Goal: Task Accomplishment & Management: Manage account settings

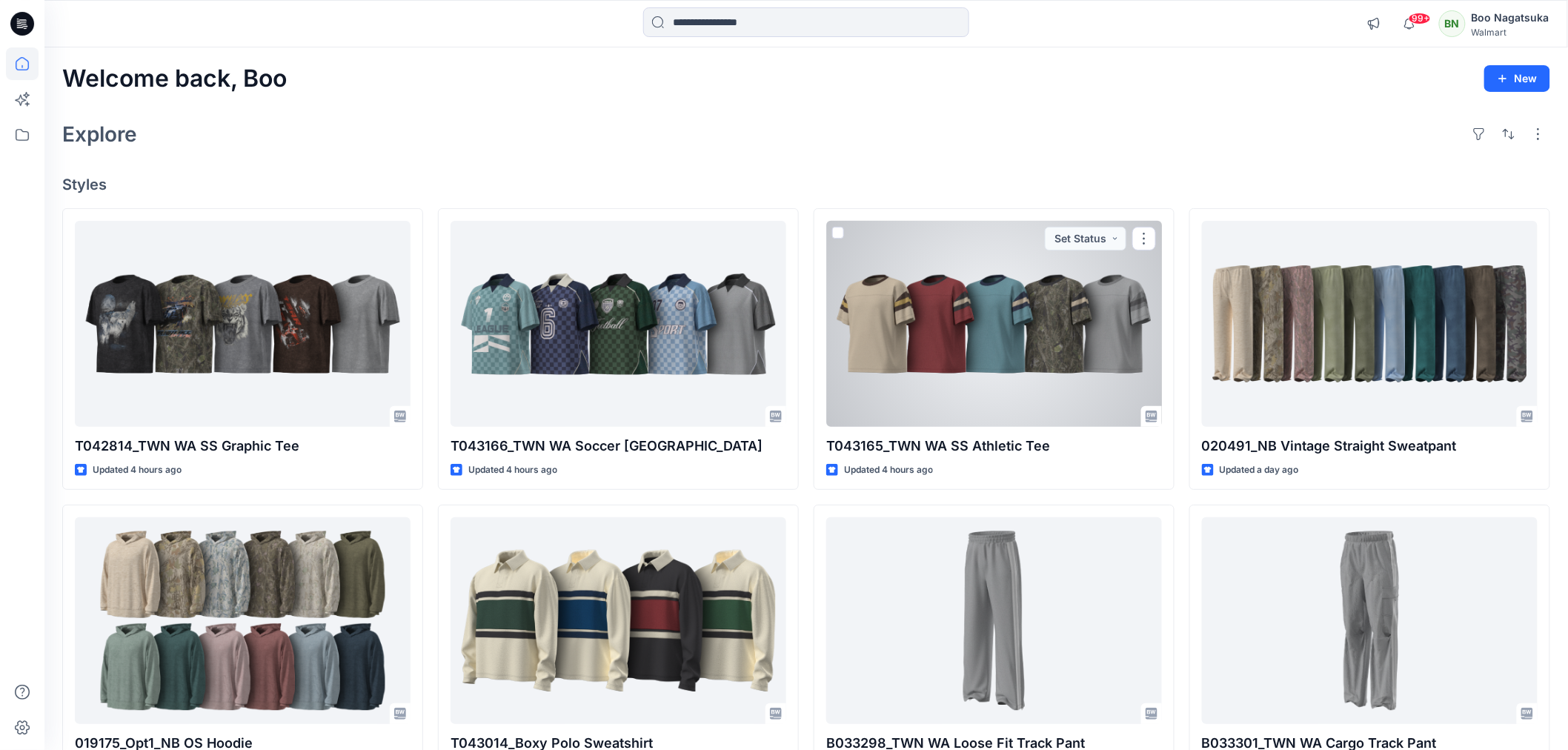
click at [943, 397] on div at bounding box center [993, 324] width 336 height 206
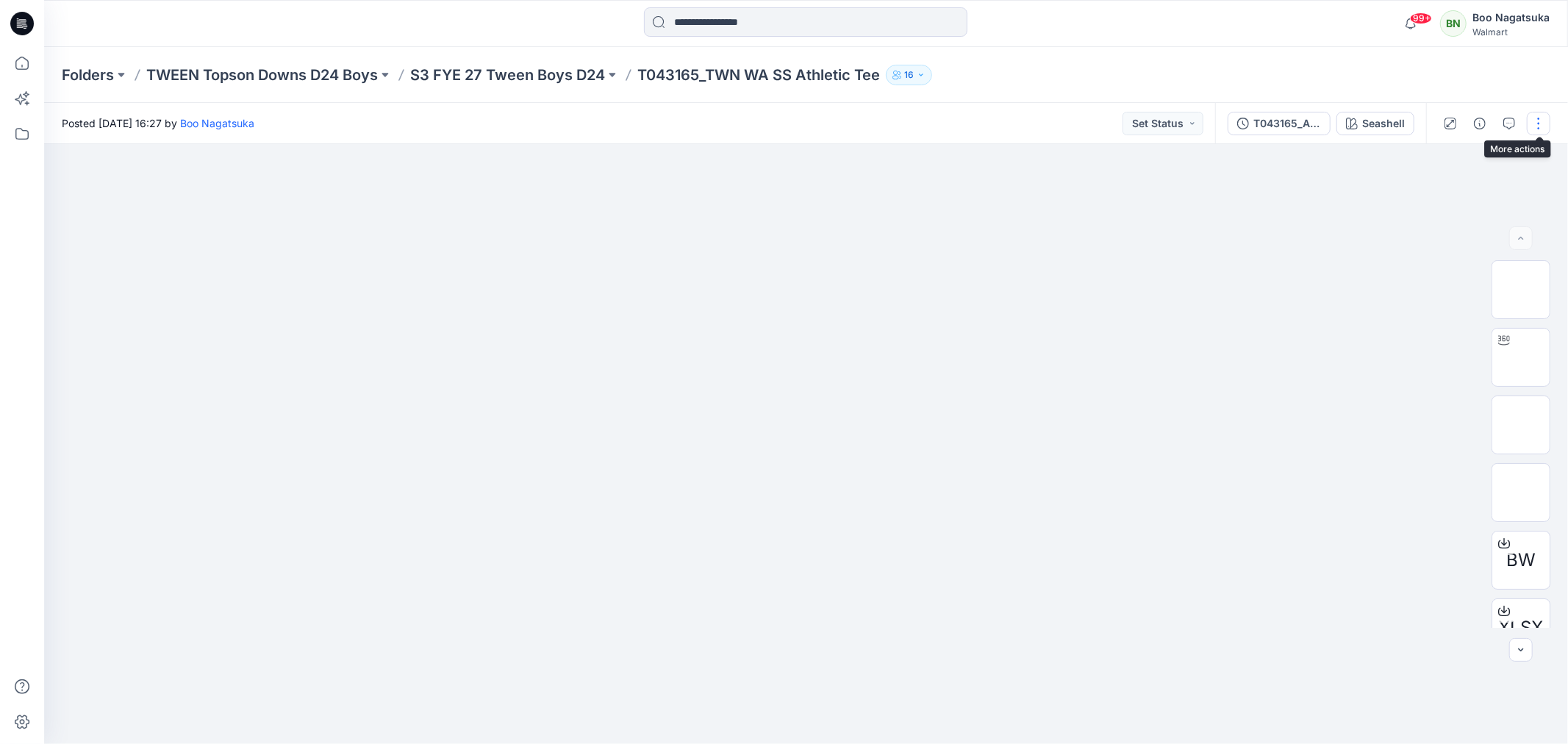
click at [1536, 119] on button "button" at bounding box center [1537, 123] width 23 height 23
click at [1444, 195] on p "Edit" at bounding box center [1444, 198] width 18 height 15
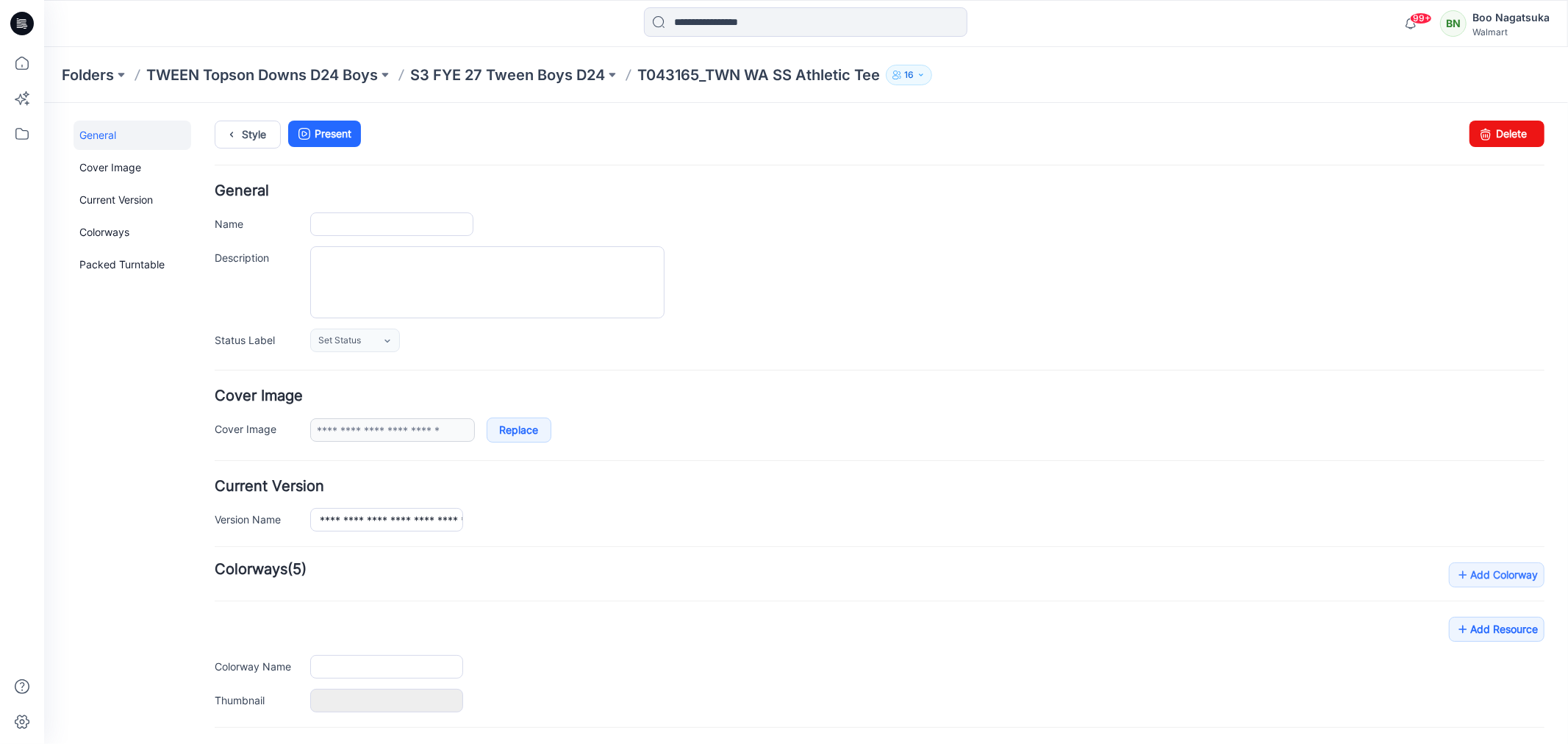
type input "**********"
type input "********"
type input "**********"
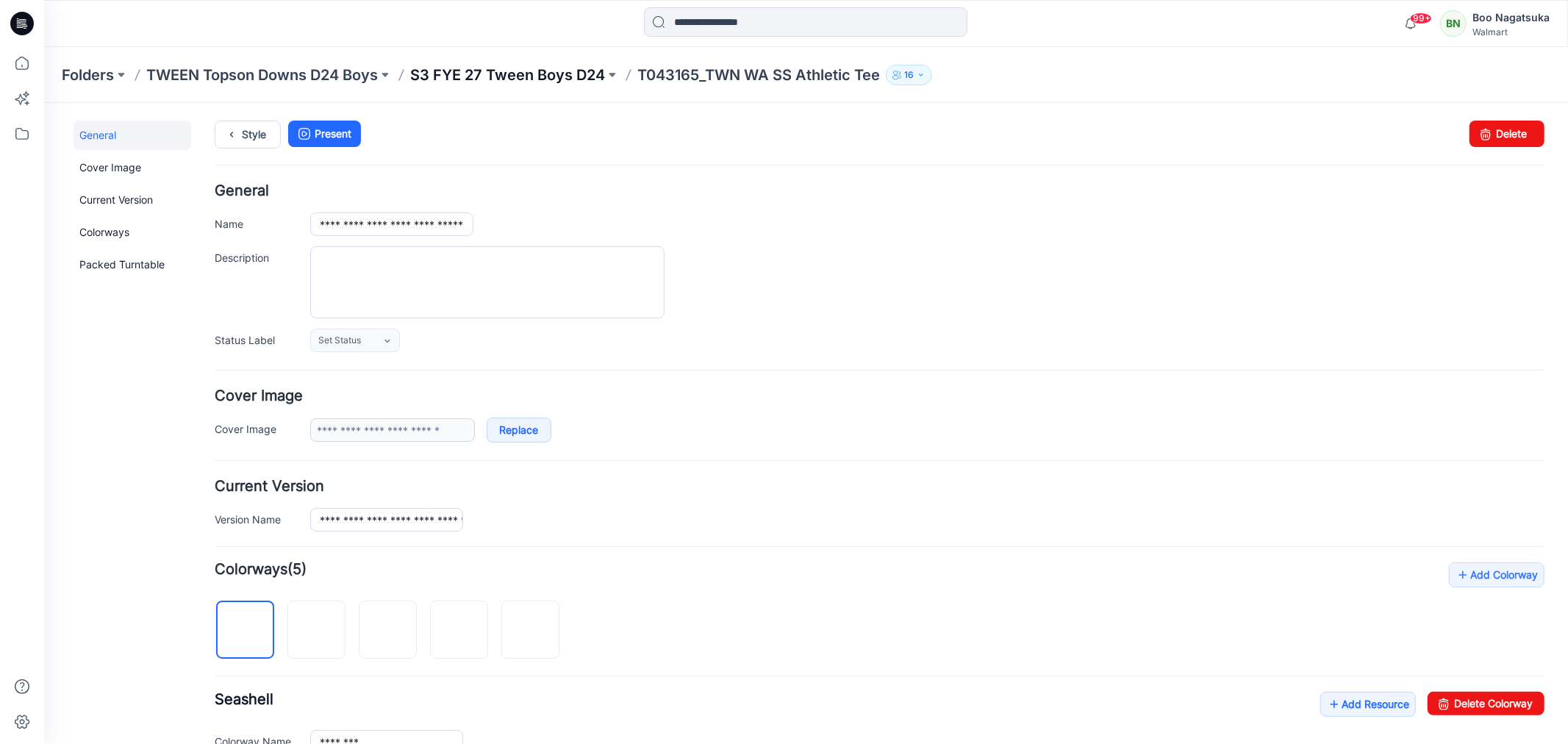
click at [473, 74] on p "S3 FYE 27 Tween Boys D24" at bounding box center [508, 75] width 195 height 21
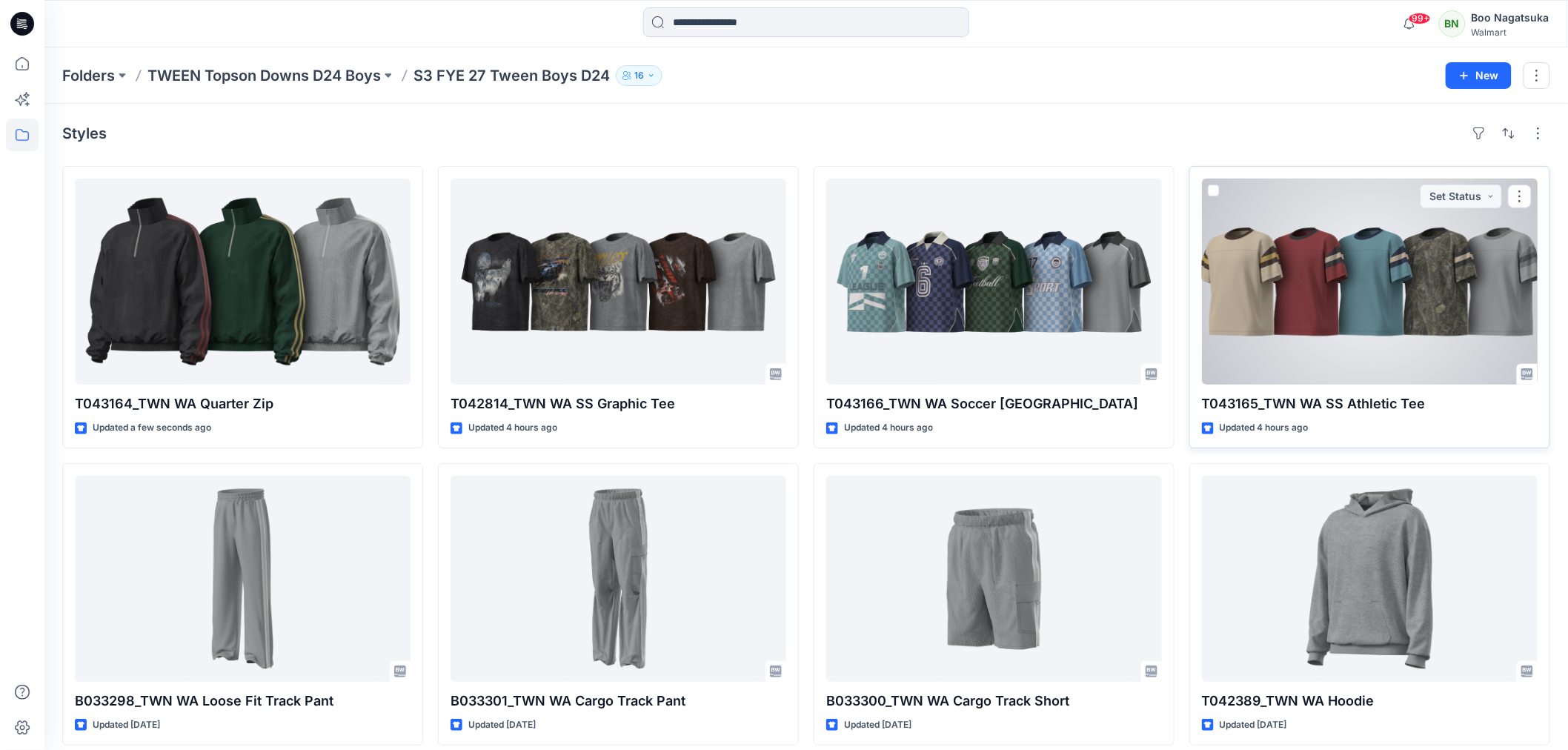
click at [1324, 293] on div at bounding box center [1370, 281] width 336 height 206
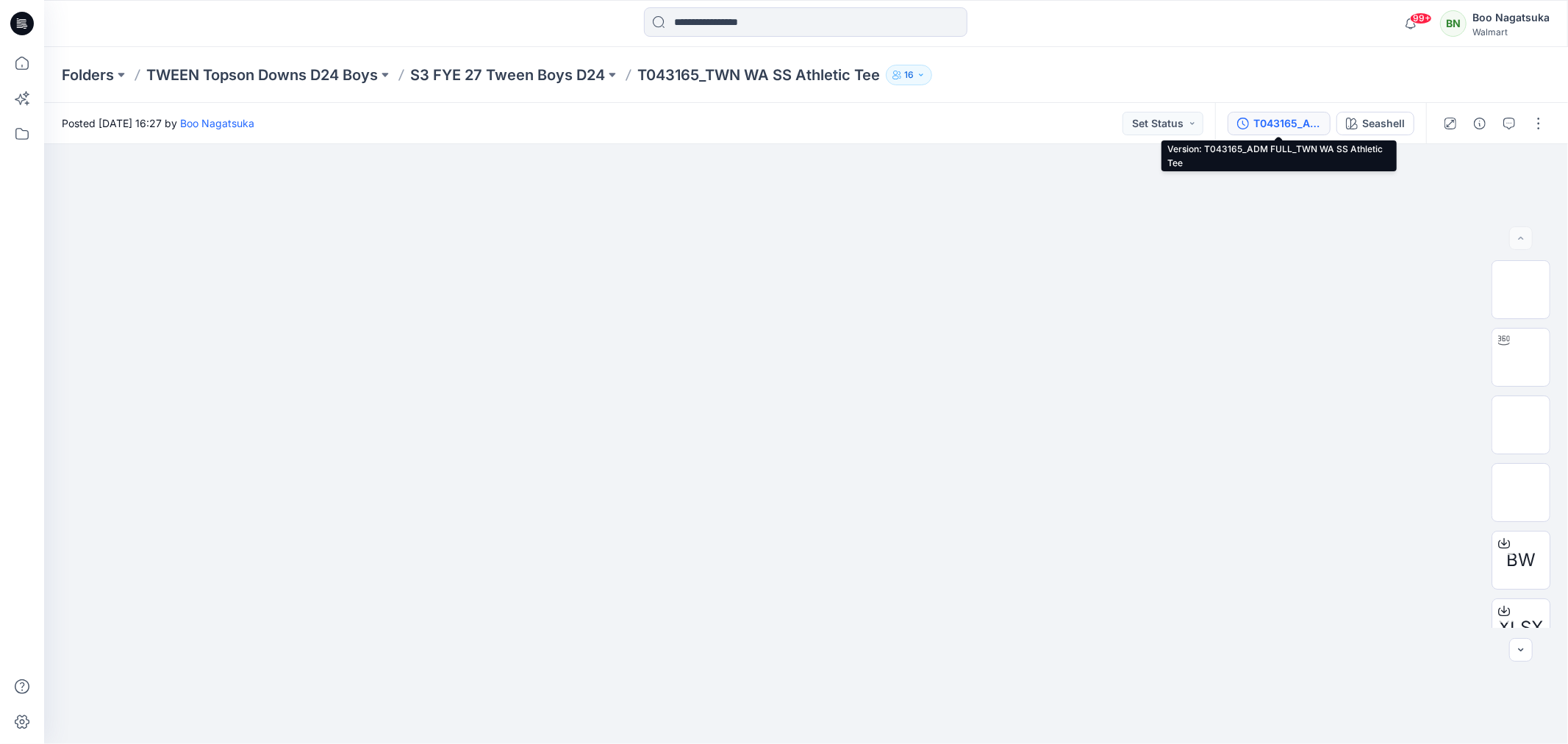
click at [1282, 116] on div "T043165_ADM FULL_TWN WA SS Athletic Tee" at bounding box center [1286, 123] width 68 height 16
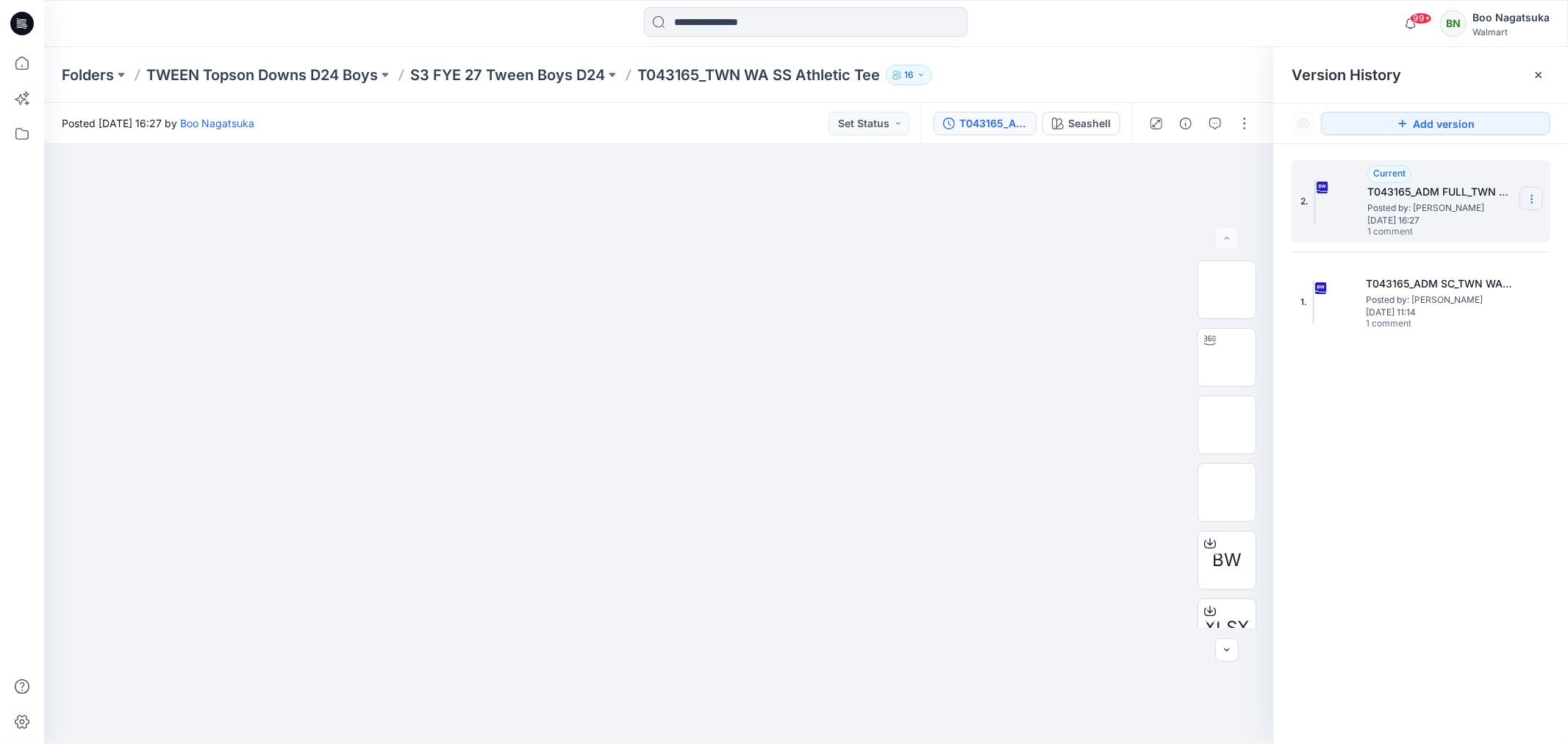
click at [1532, 192] on section at bounding box center [1530, 198] width 23 height 23
drag, startPoint x: 1448, startPoint y: 518, endPoint x: 1451, endPoint y: 533, distance: 15.3
click at [1448, 521] on div "2. Current T043165_ADM FULL_TWN WA SS Athletic Tee Posted by: Boo Nagatsuka Tue…" at bounding box center [1420, 455] width 294 height 622
click at [1209, 119] on icon "button" at bounding box center [1215, 123] width 12 height 12
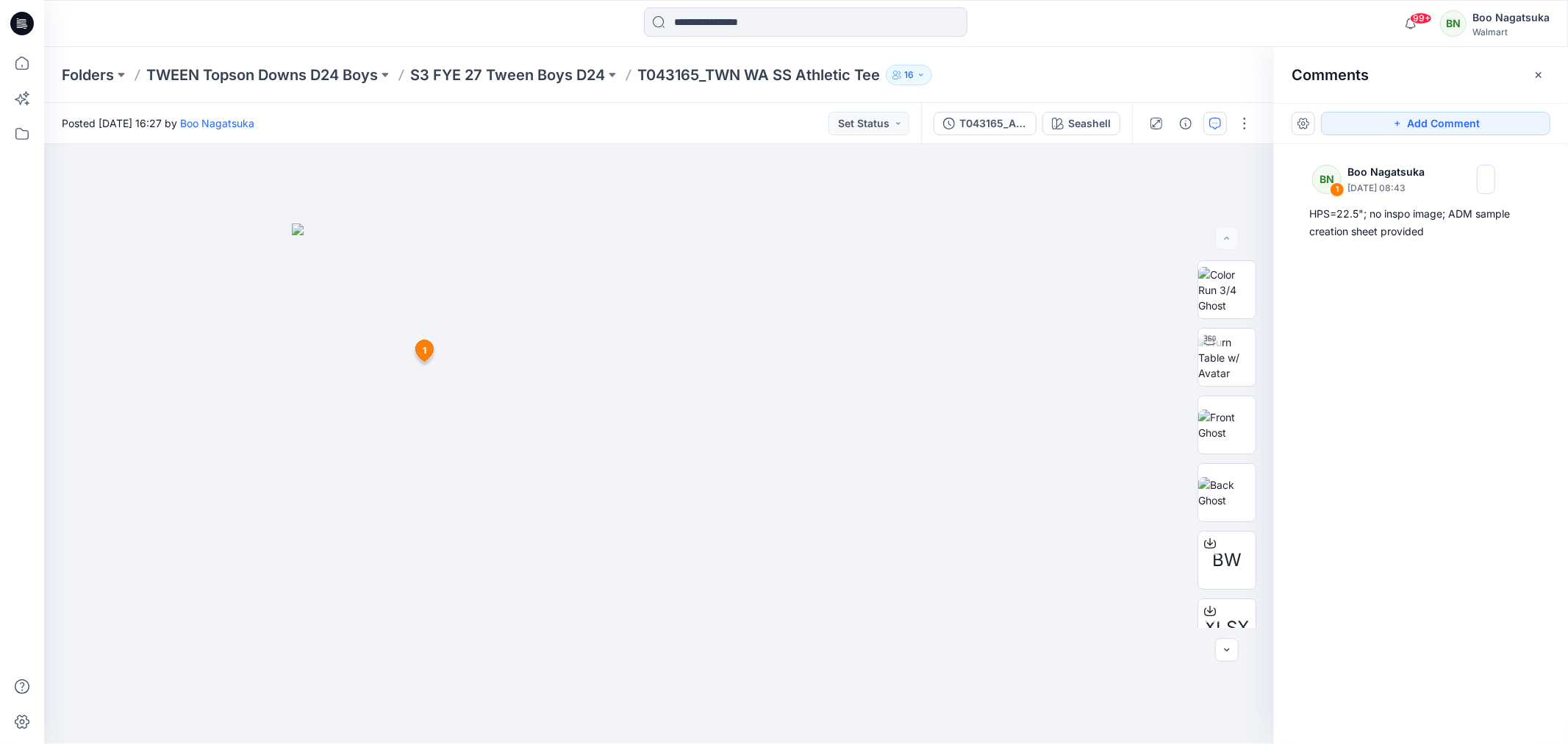
click at [1540, 70] on icon "button" at bounding box center [1538, 75] width 12 height 12
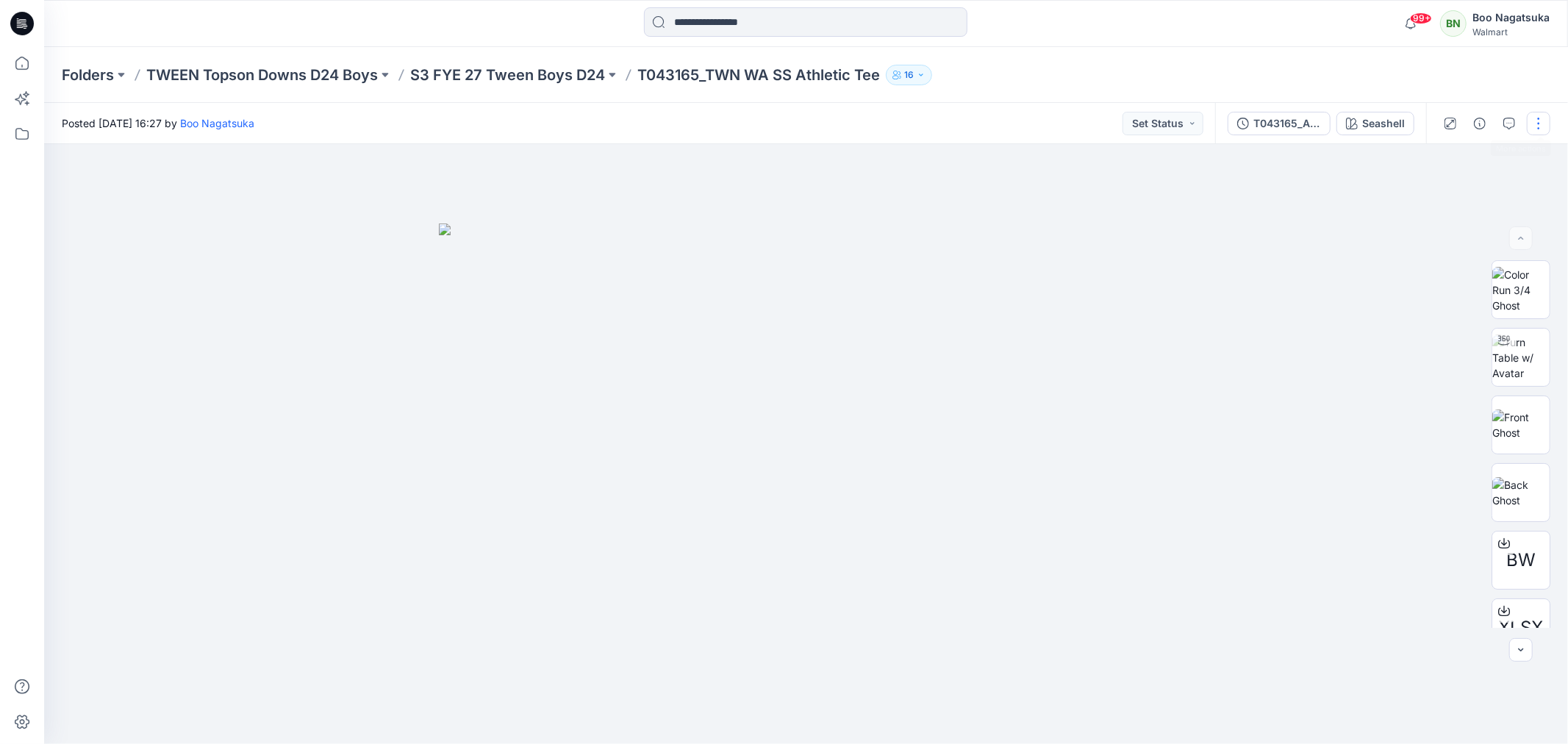
click at [1536, 122] on button "button" at bounding box center [1537, 123] width 23 height 23
click at [1442, 200] on p "Edit" at bounding box center [1444, 198] width 18 height 15
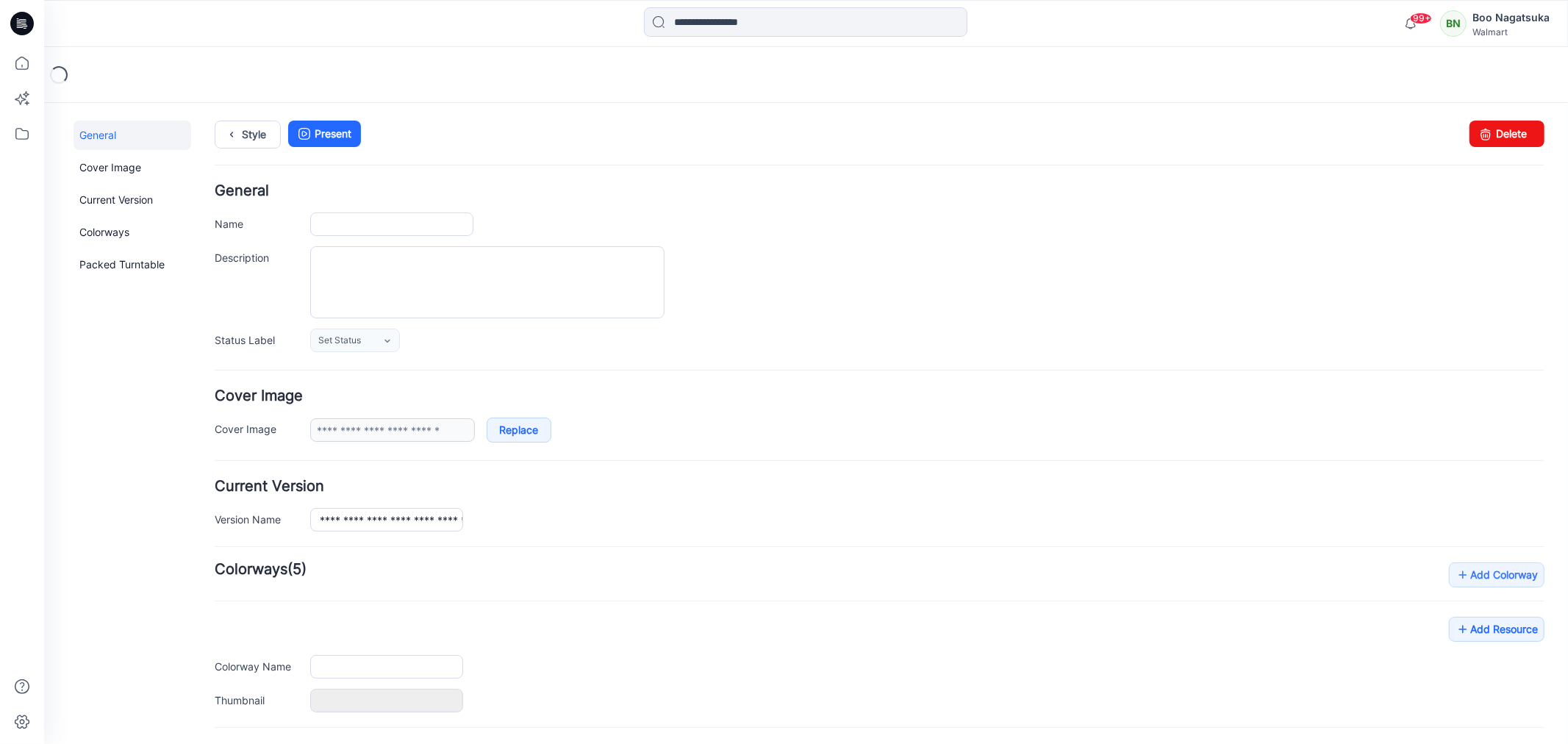
type input "**********"
type input "********"
type input "**********"
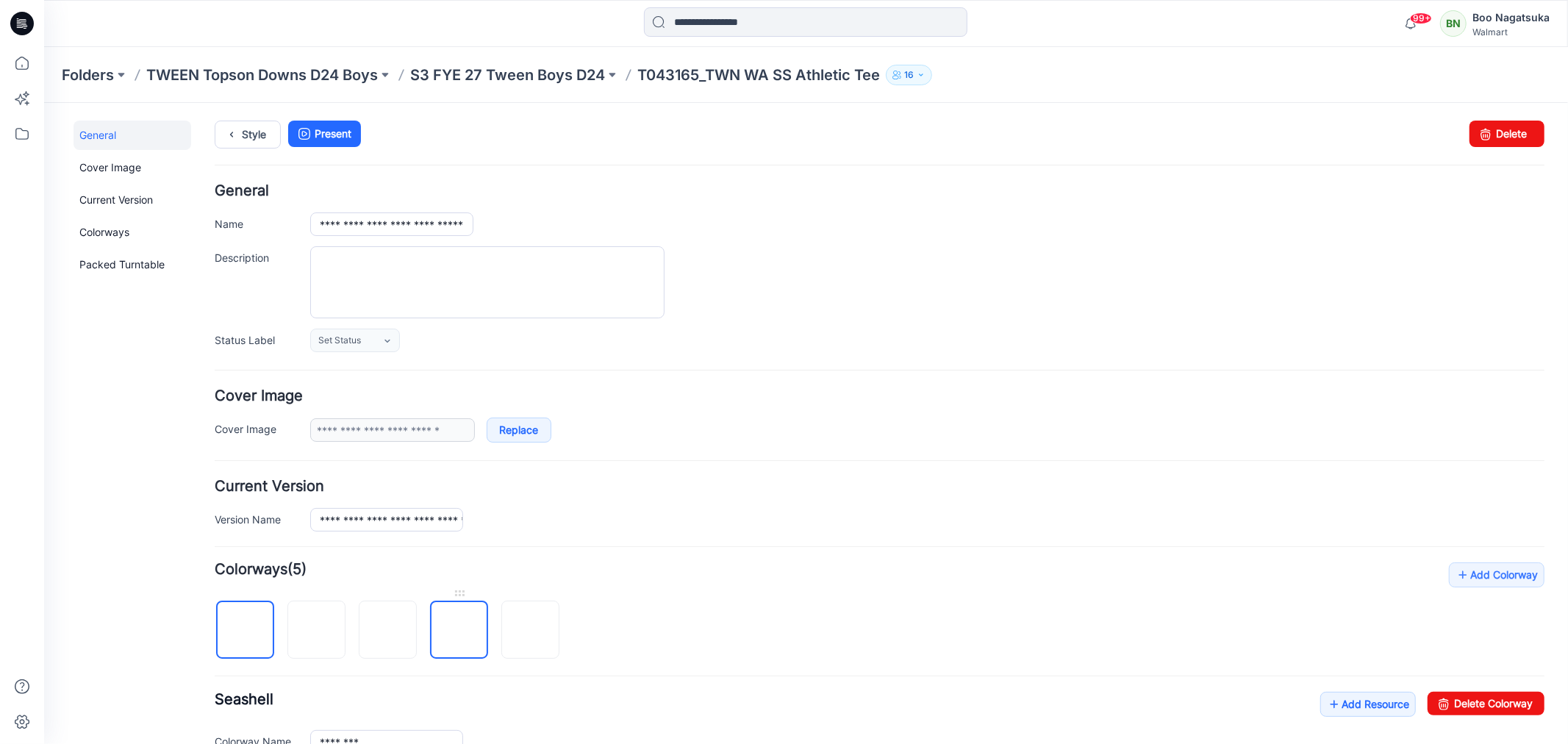
click at [459, 630] on img at bounding box center [459, 630] width 0 height 0
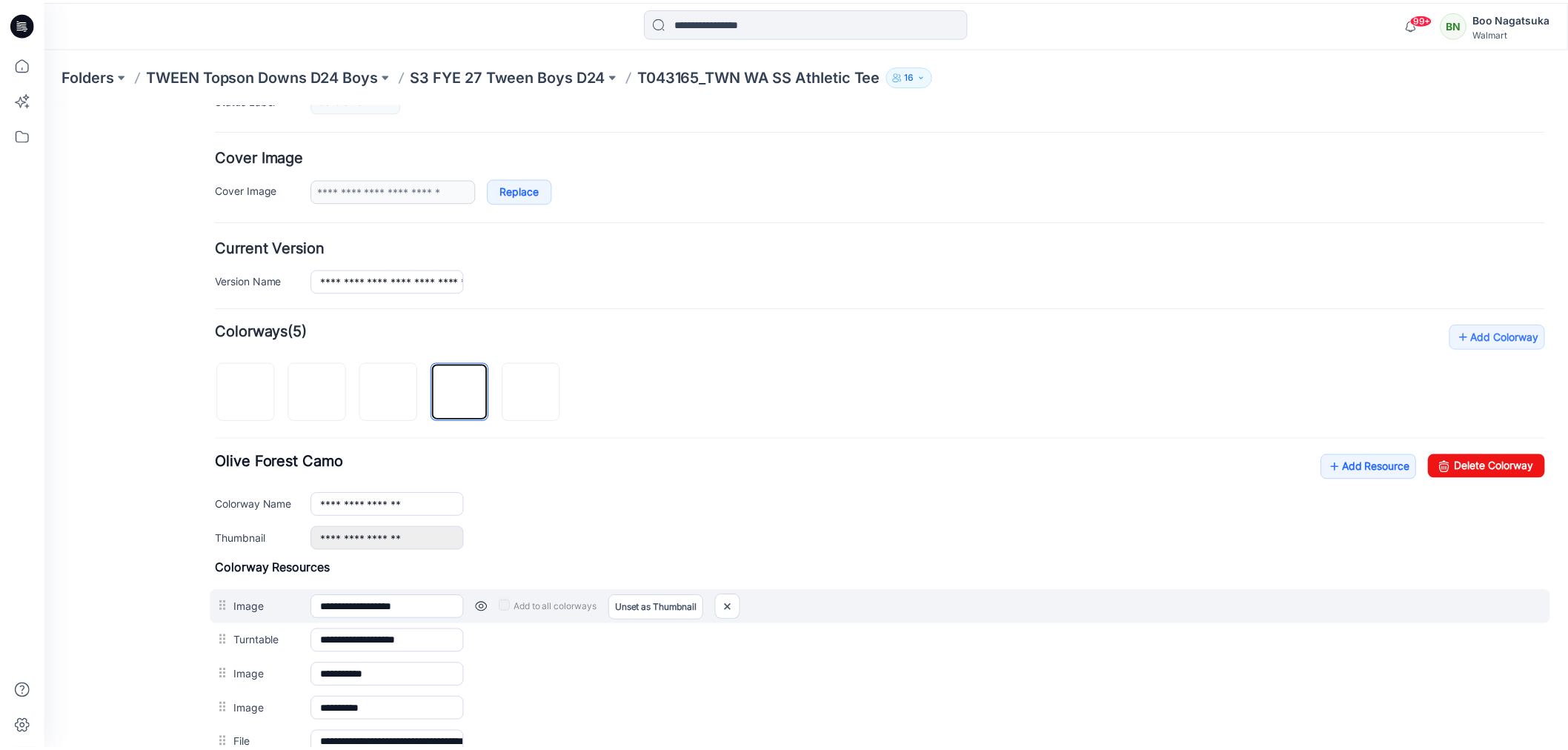
scroll to position [247, 0]
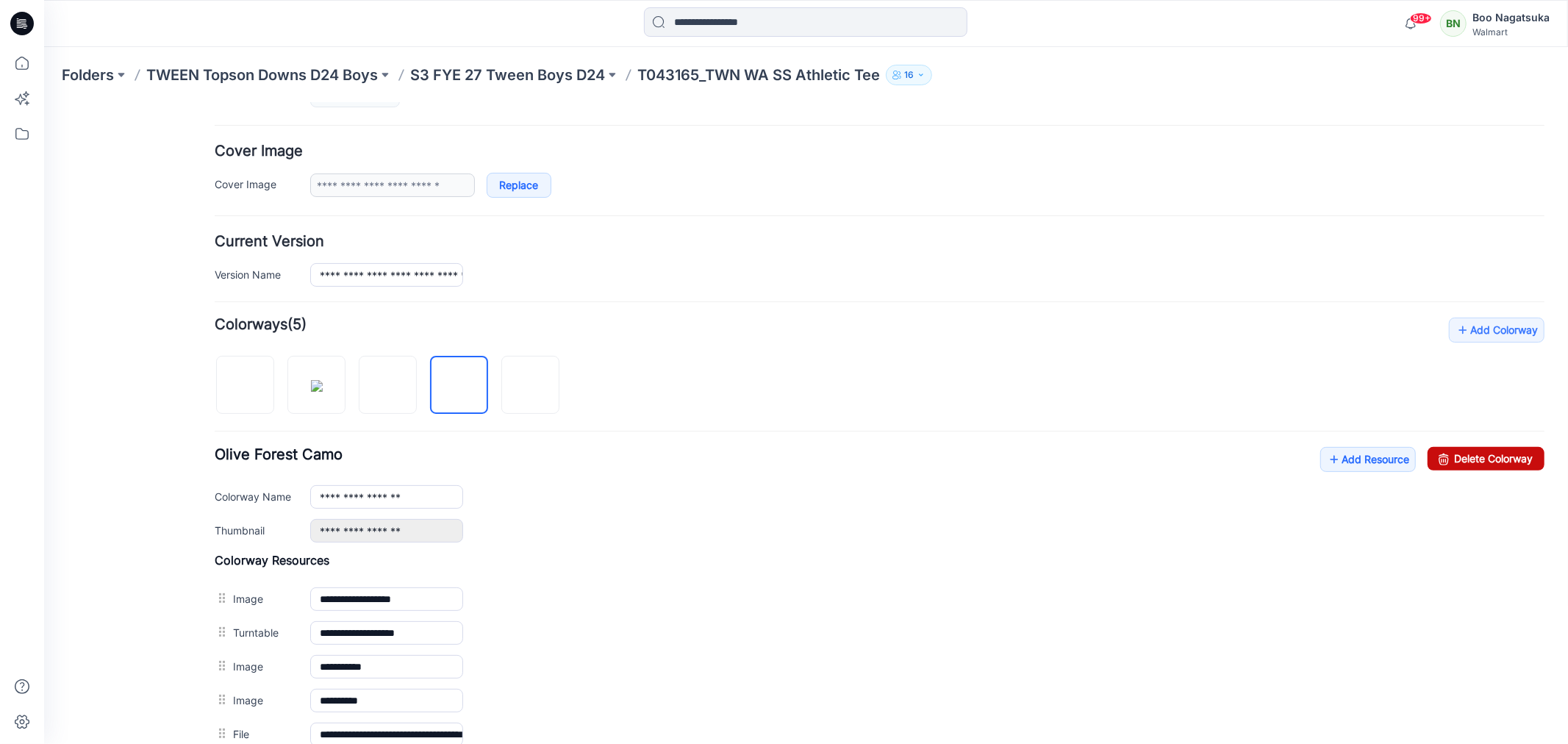
drag, startPoint x: 1485, startPoint y: 459, endPoint x: 902, endPoint y: 169, distance: 651.1
click at [1485, 459] on link "Delete Colorway" at bounding box center [1485, 457] width 117 height 23
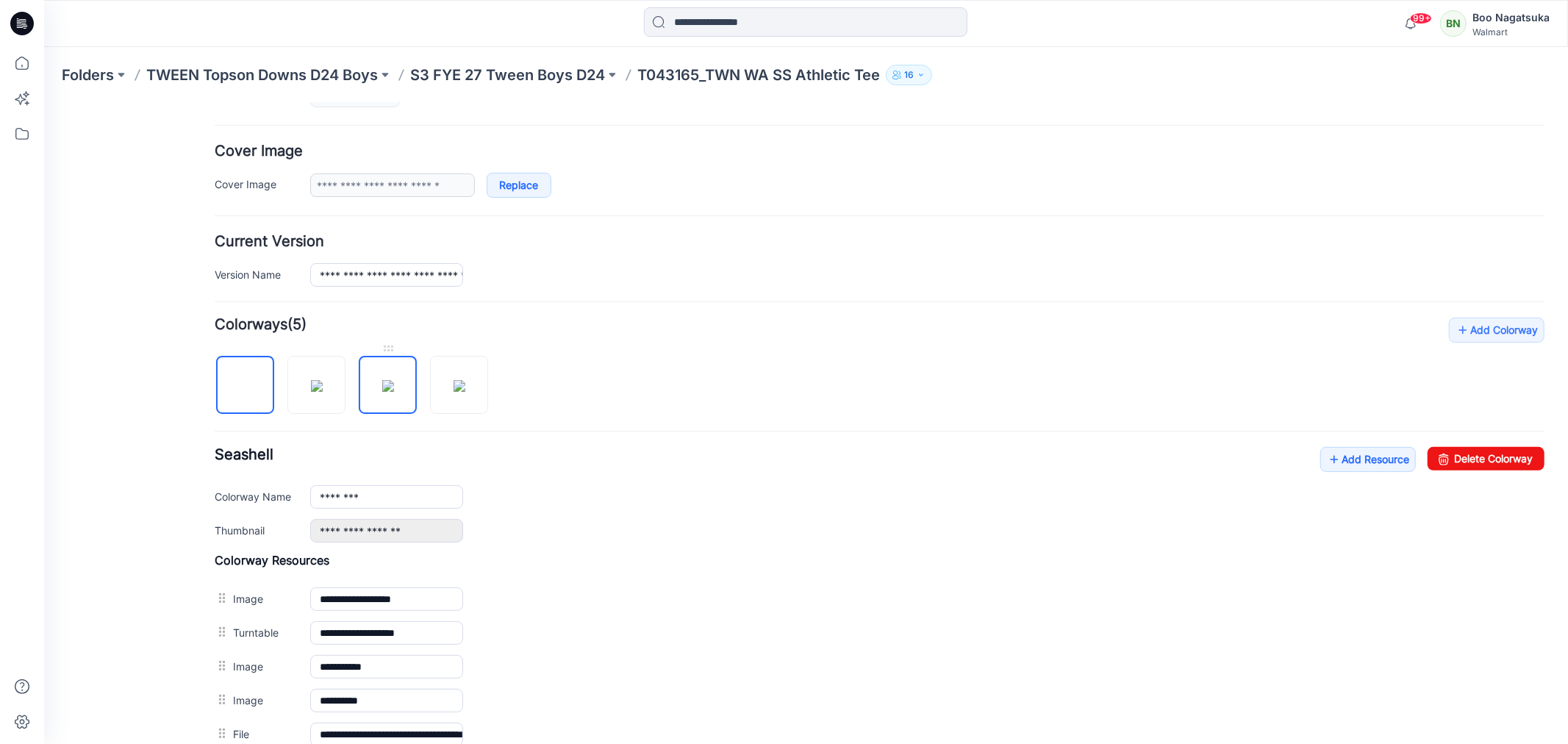
click at [391, 384] on img at bounding box center [388, 385] width 12 height 12
click at [1464, 454] on link "Delete Colorway" at bounding box center [1485, 457] width 117 height 23
click at [310, 389] on img at bounding box center [316, 385] width 12 height 12
click at [1495, 455] on link "Delete Colorway" at bounding box center [1485, 457] width 117 height 23
type input "********"
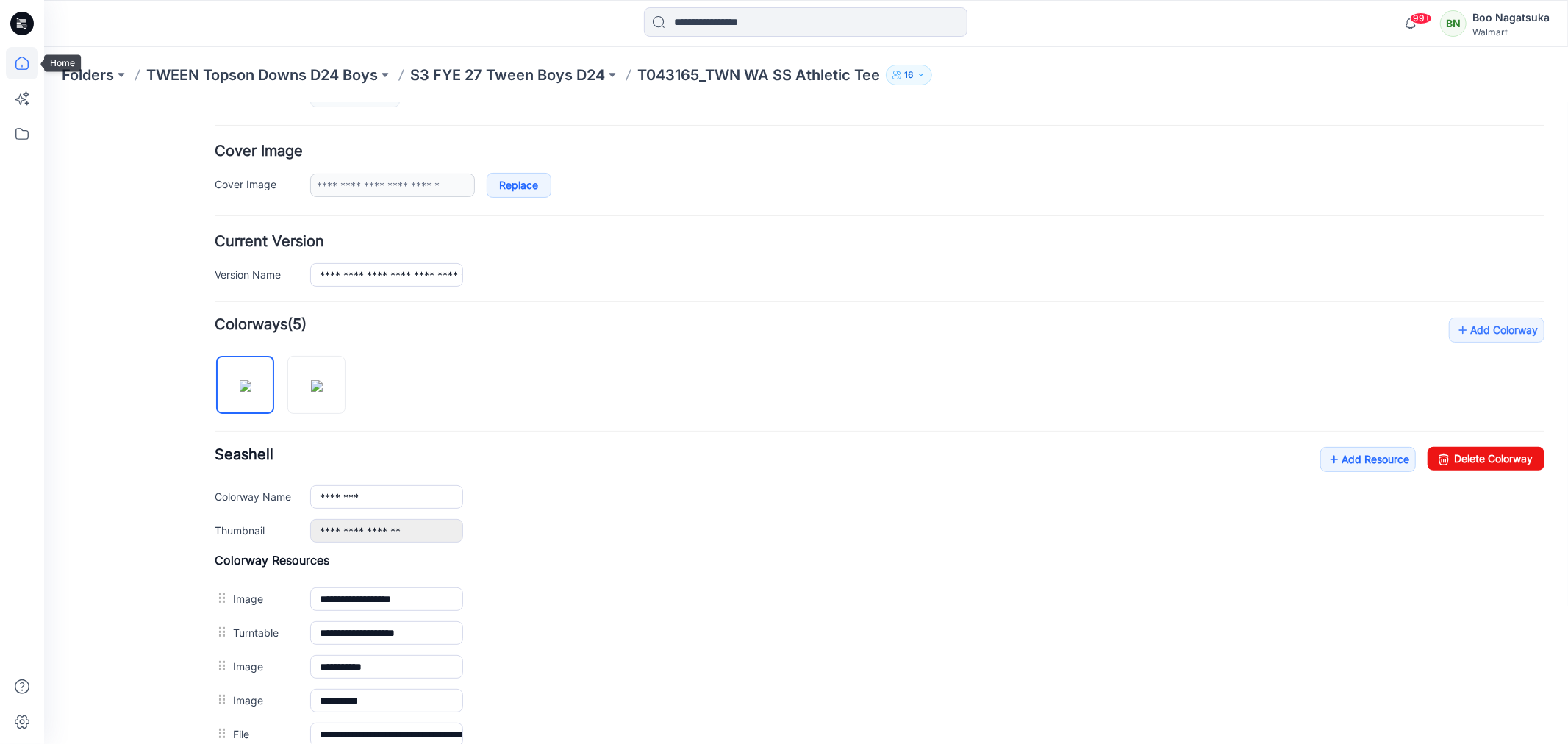
click at [21, 60] on icon at bounding box center [22, 63] width 33 height 33
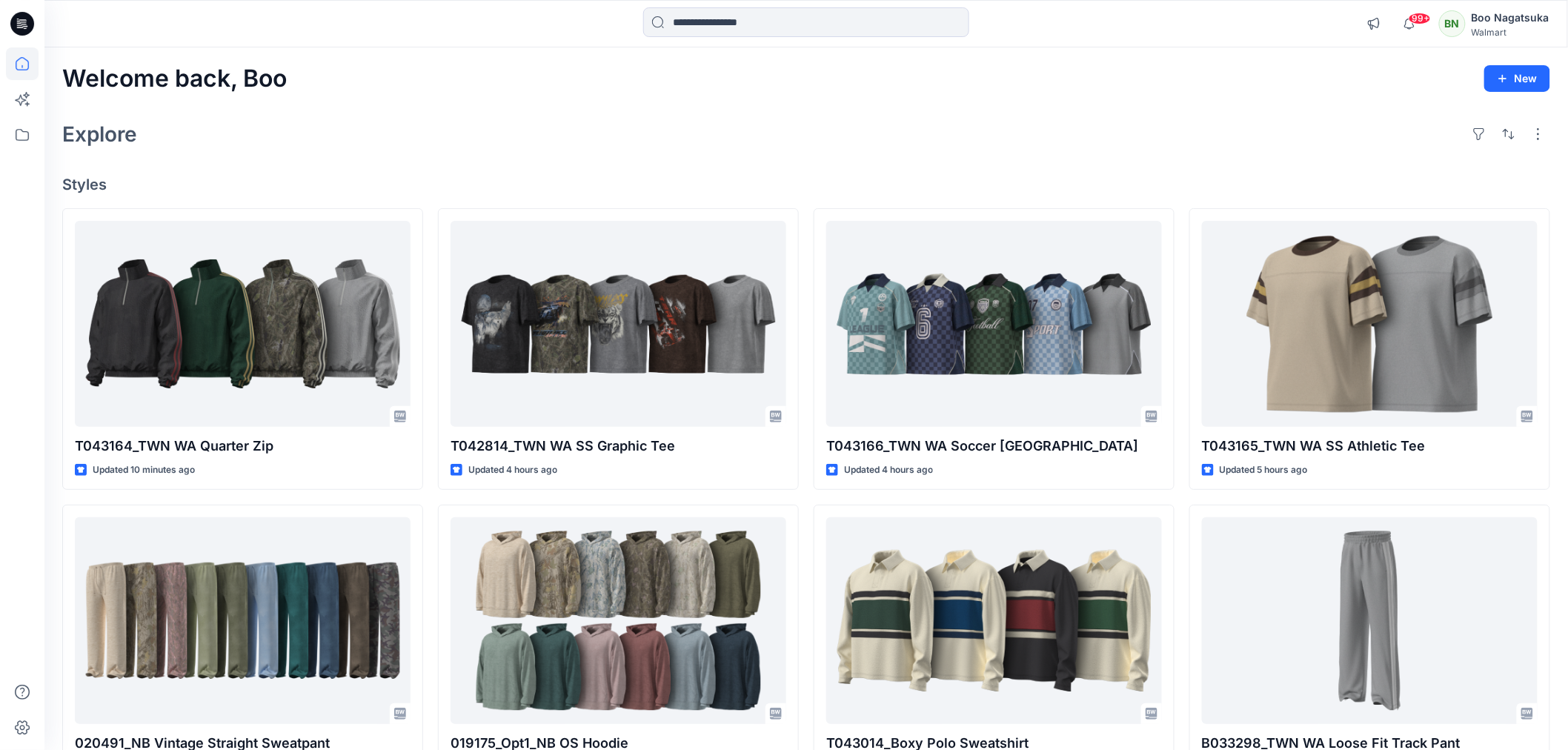
click at [535, 131] on div "Explore" at bounding box center [806, 134] width 1488 height 35
drag, startPoint x: 795, startPoint y: 94, endPoint x: 826, endPoint y: 97, distance: 31.1
click at [795, 95] on div "Welcome back, Boo New Explore Styles T043164_TWN WA Quarter Zip Updated 10 minu…" at bounding box center [806, 602] width 1523 height 1108
click at [1102, 129] on div "Explore" at bounding box center [806, 134] width 1488 height 35
click at [839, 152] on div "Welcome back, Boo New Explore Styles T043164_TWN WA Quarter Zip Updated 10 minu…" at bounding box center [806, 602] width 1523 height 1108
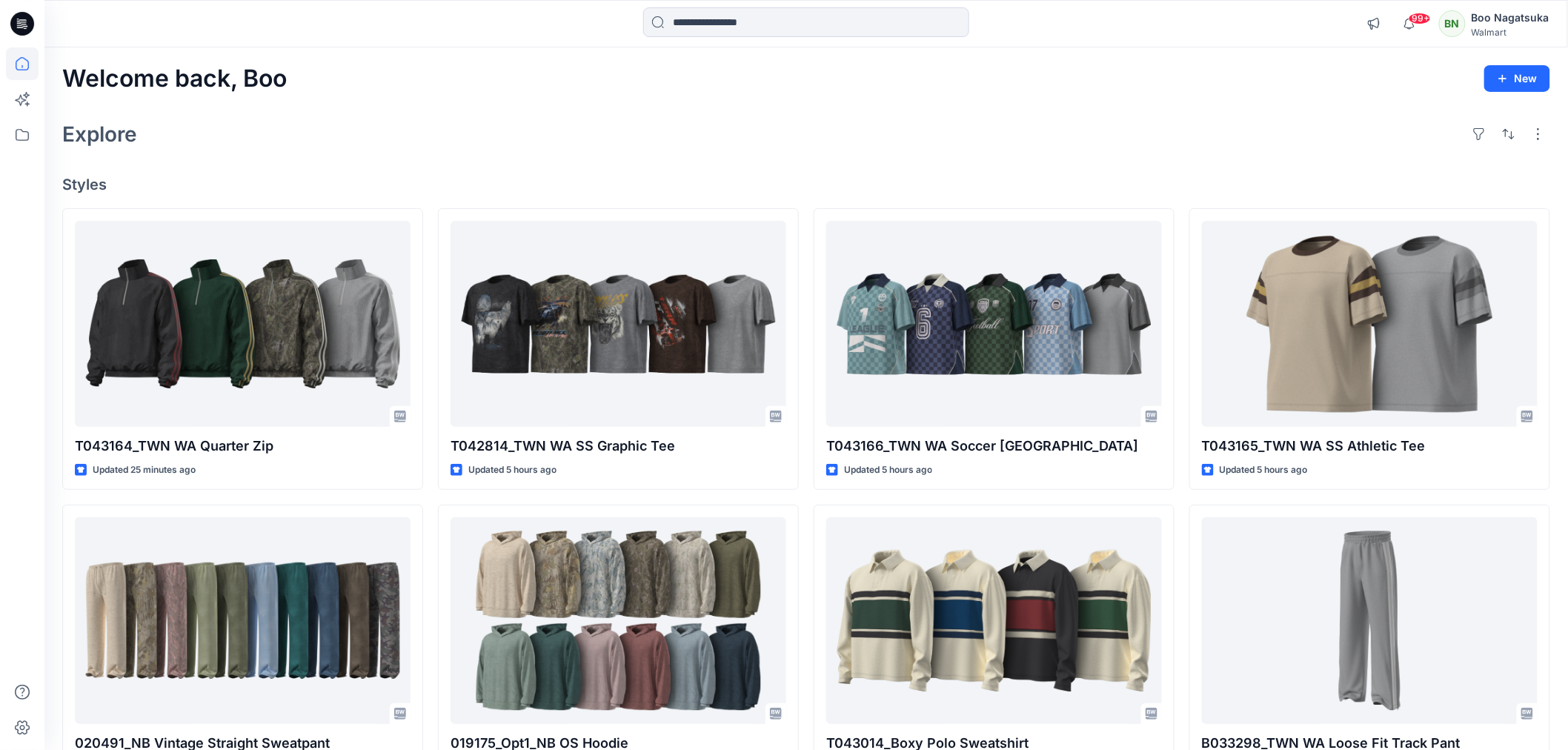
drag, startPoint x: 677, startPoint y: 138, endPoint x: 675, endPoint y: 145, distance: 7.3
click at [678, 137] on div "Explore" at bounding box center [806, 134] width 1488 height 35
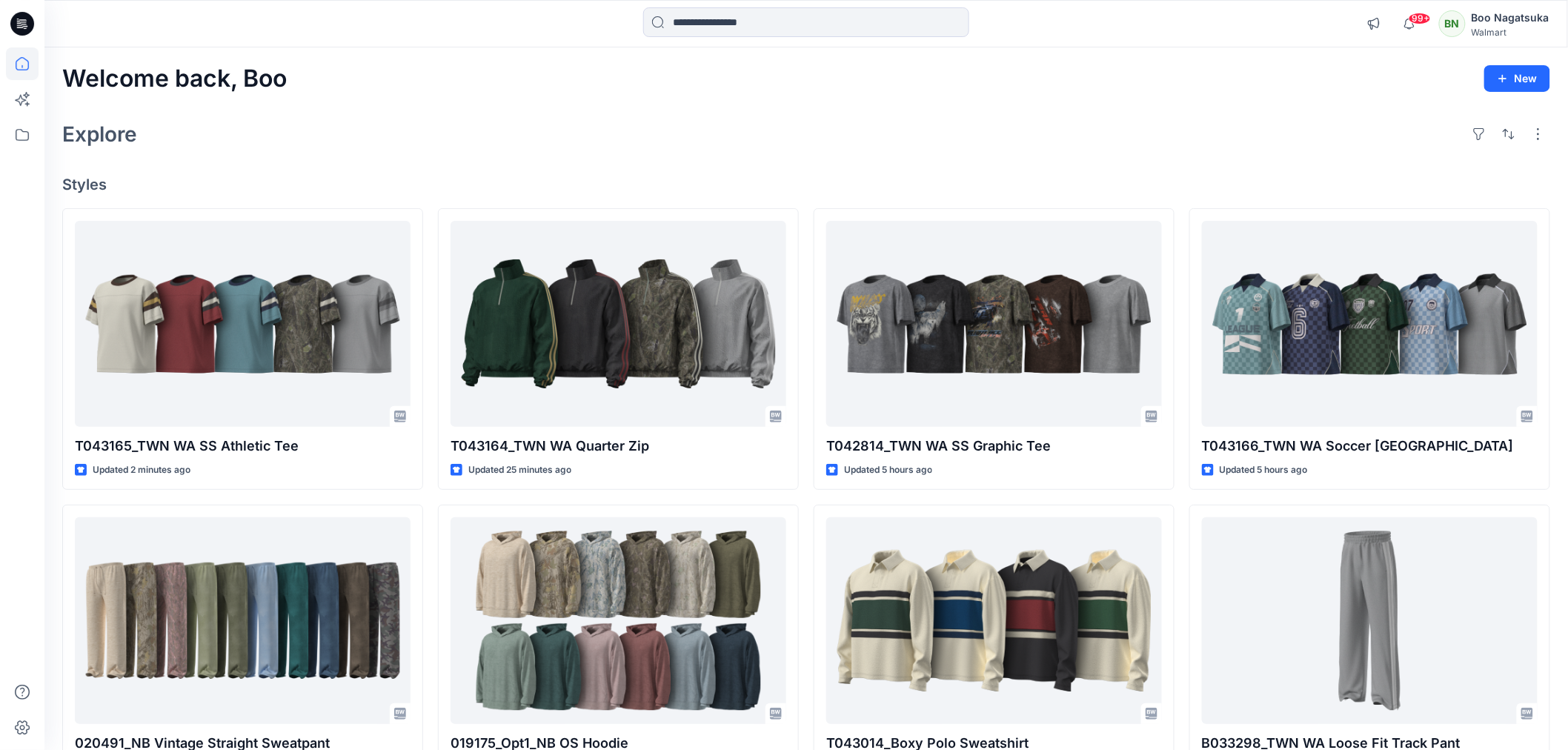
click at [833, 134] on div "Explore" at bounding box center [806, 134] width 1488 height 35
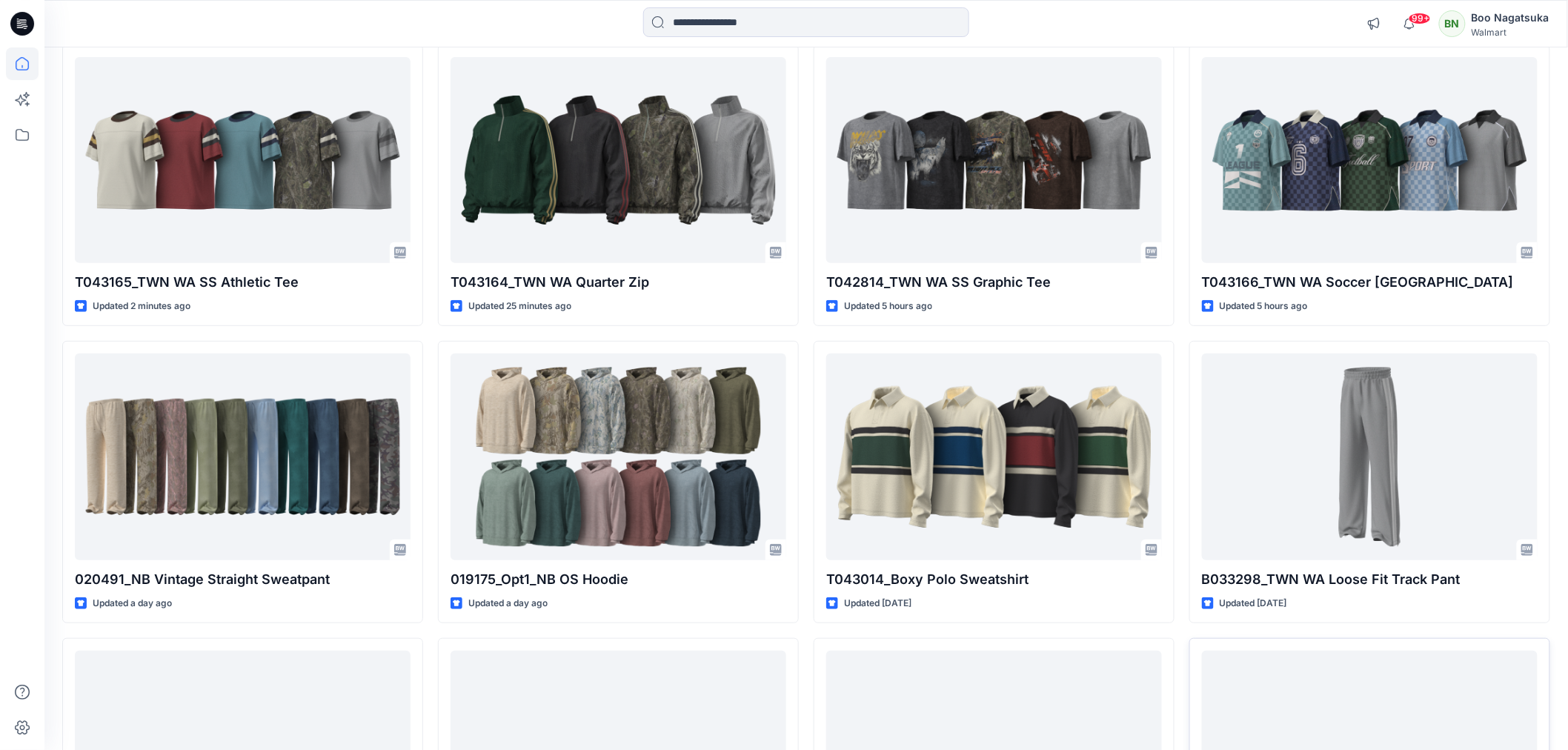
scroll to position [165, 0]
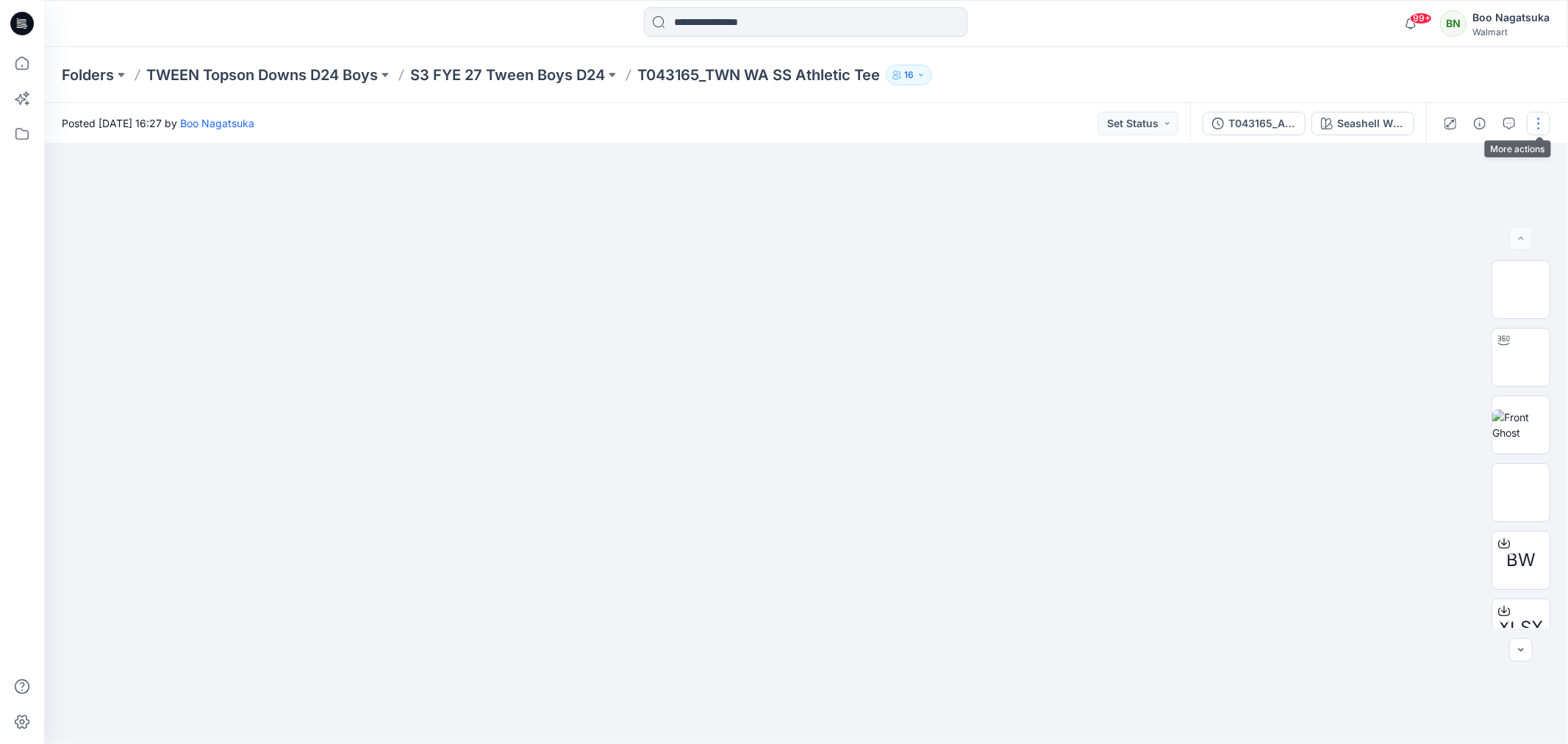
click at [1545, 118] on button "button" at bounding box center [1537, 123] width 23 height 23
click at [1444, 191] on p "Edit" at bounding box center [1444, 198] width 18 height 15
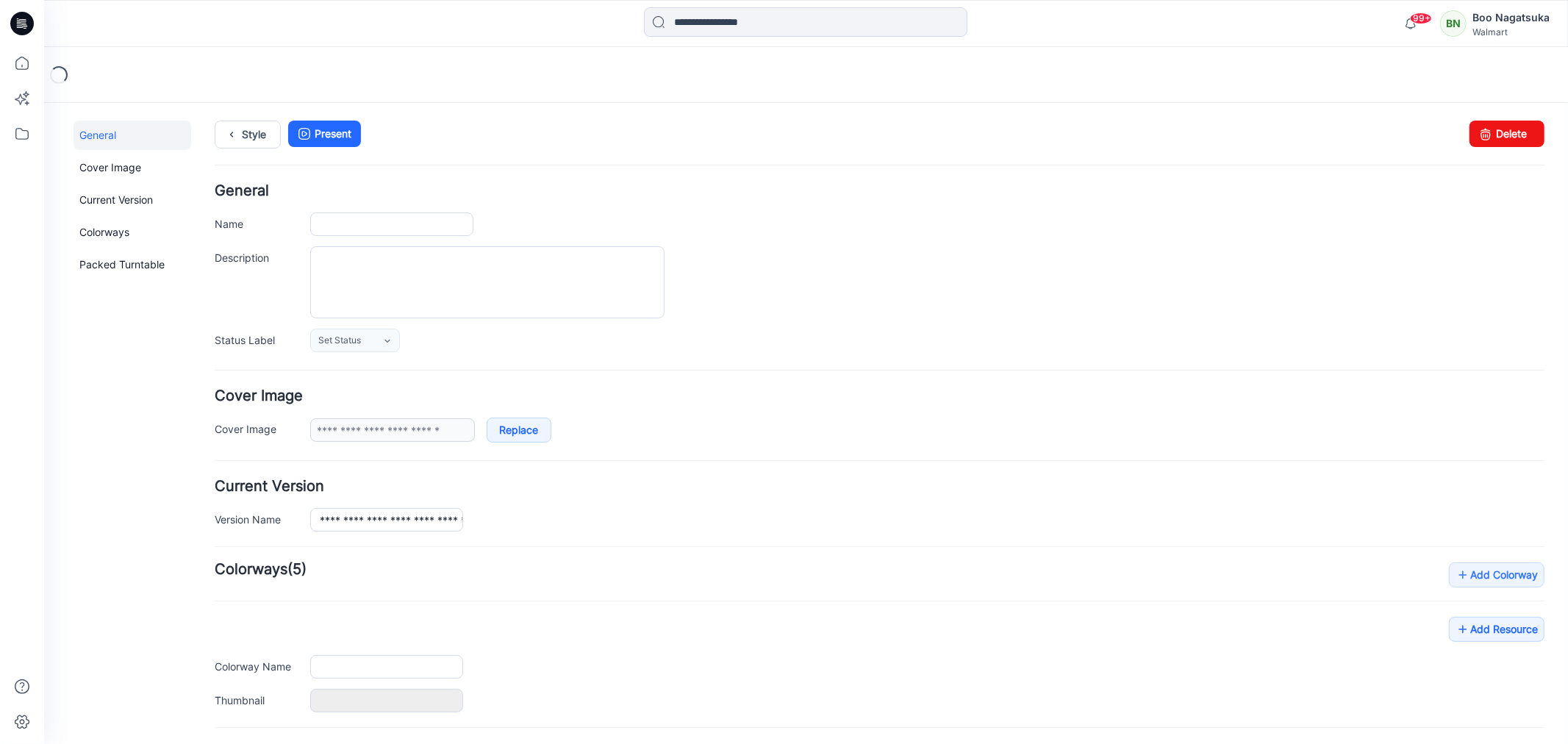
type input "**********"
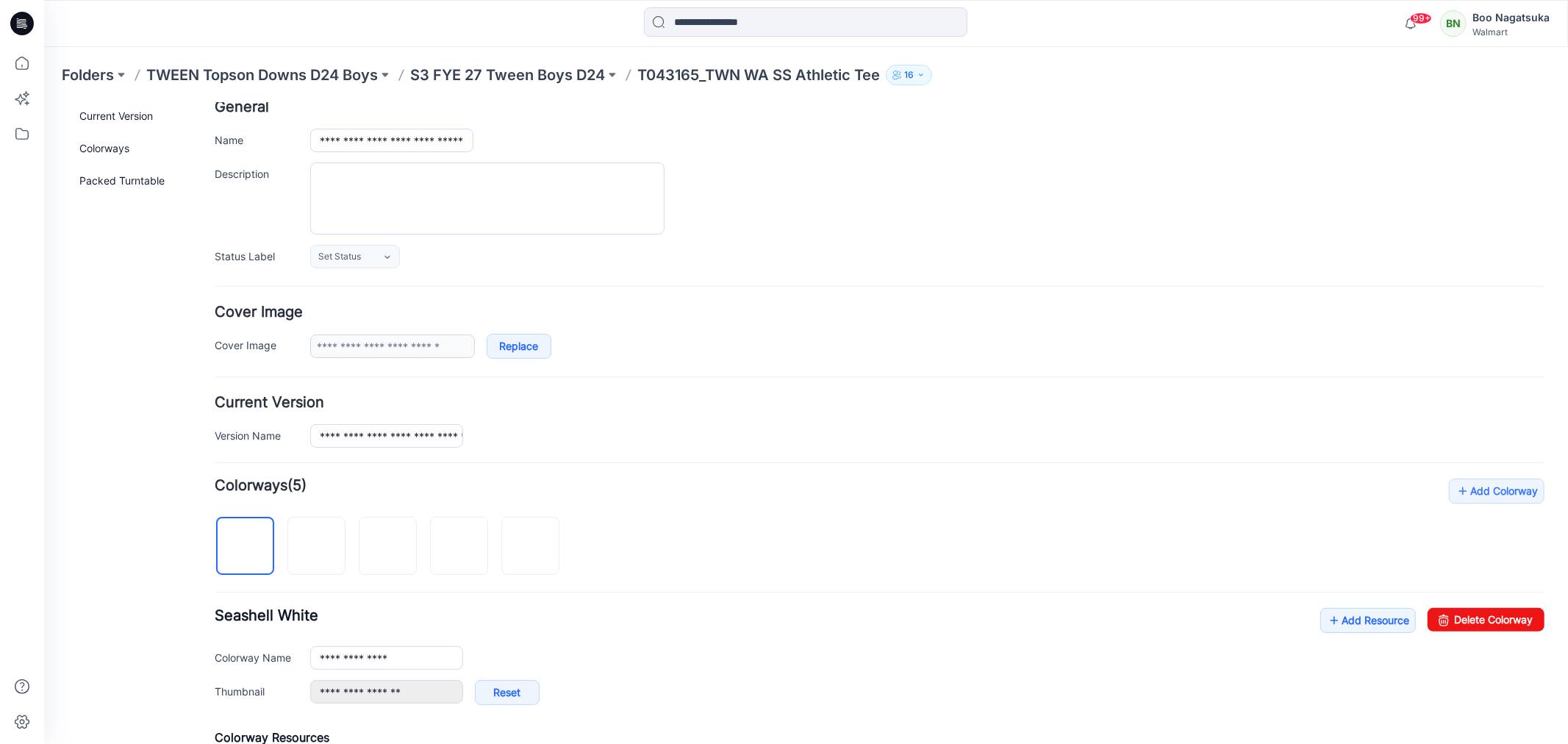
scroll to position [245, 0]
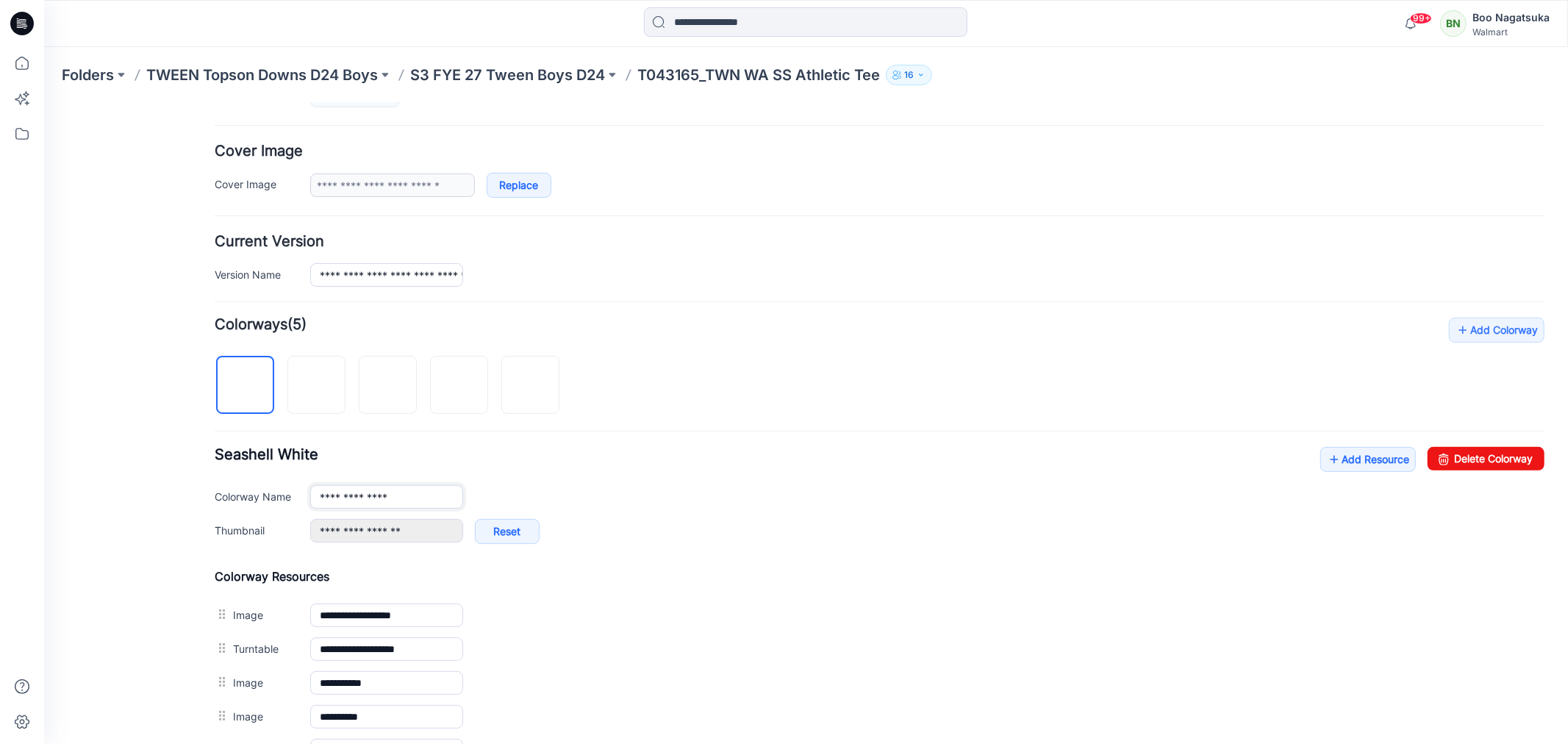
click at [404, 502] on input "**********" at bounding box center [385, 496] width 153 height 23
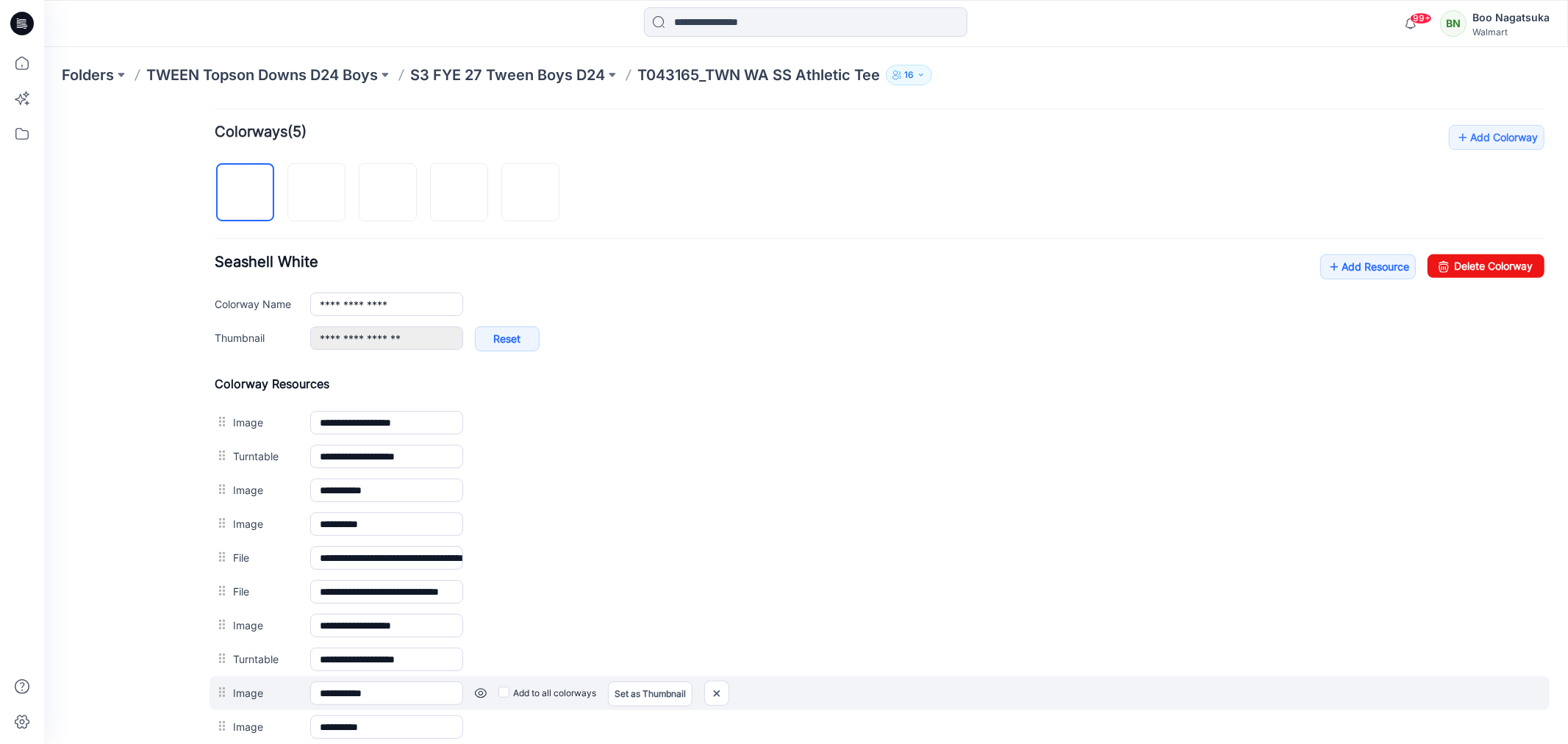
scroll to position [478, 0]
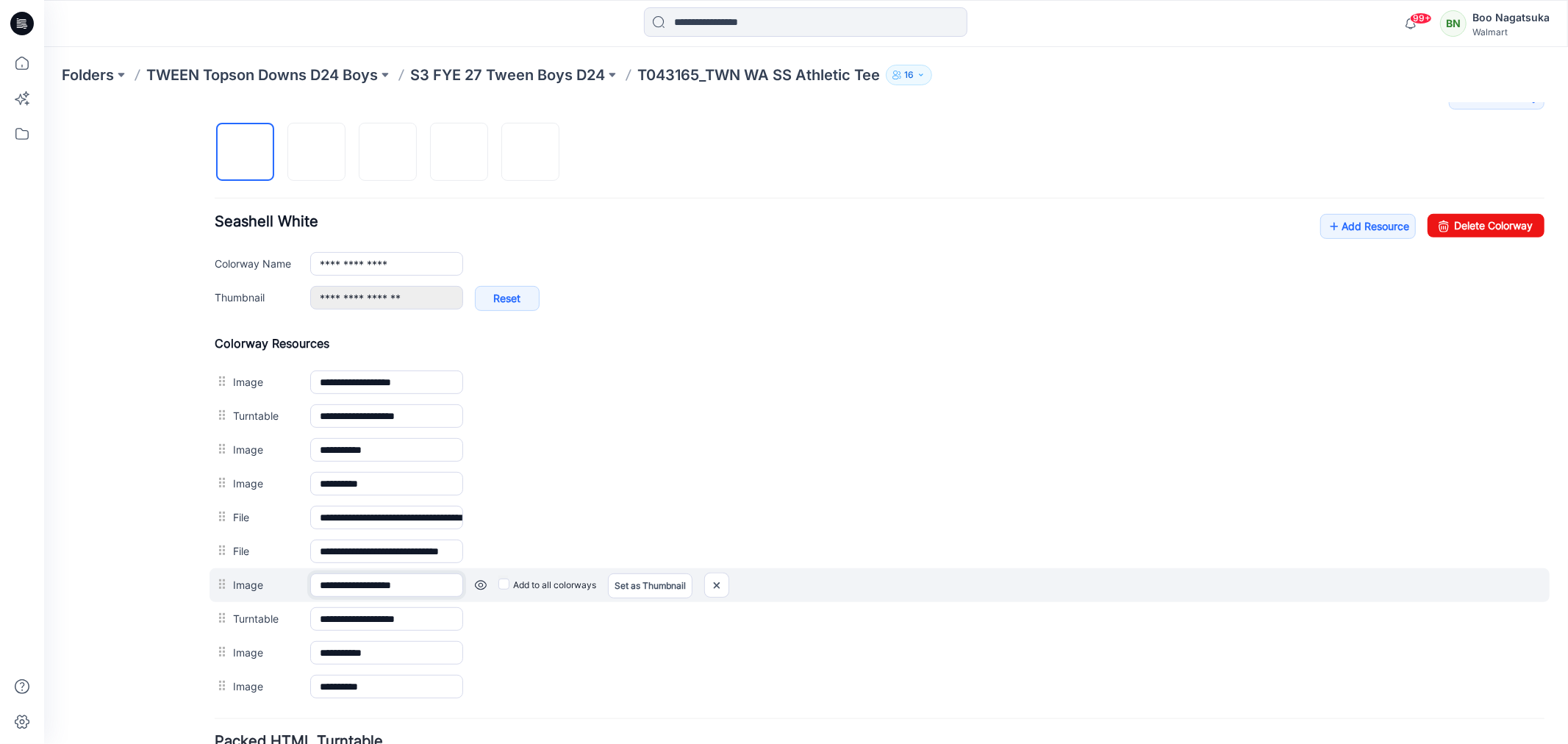
click at [434, 589] on input "**********" at bounding box center [385, 584] width 153 height 23
click at [655, 588] on link "Set as Thumbnail" at bounding box center [649, 585] width 85 height 25
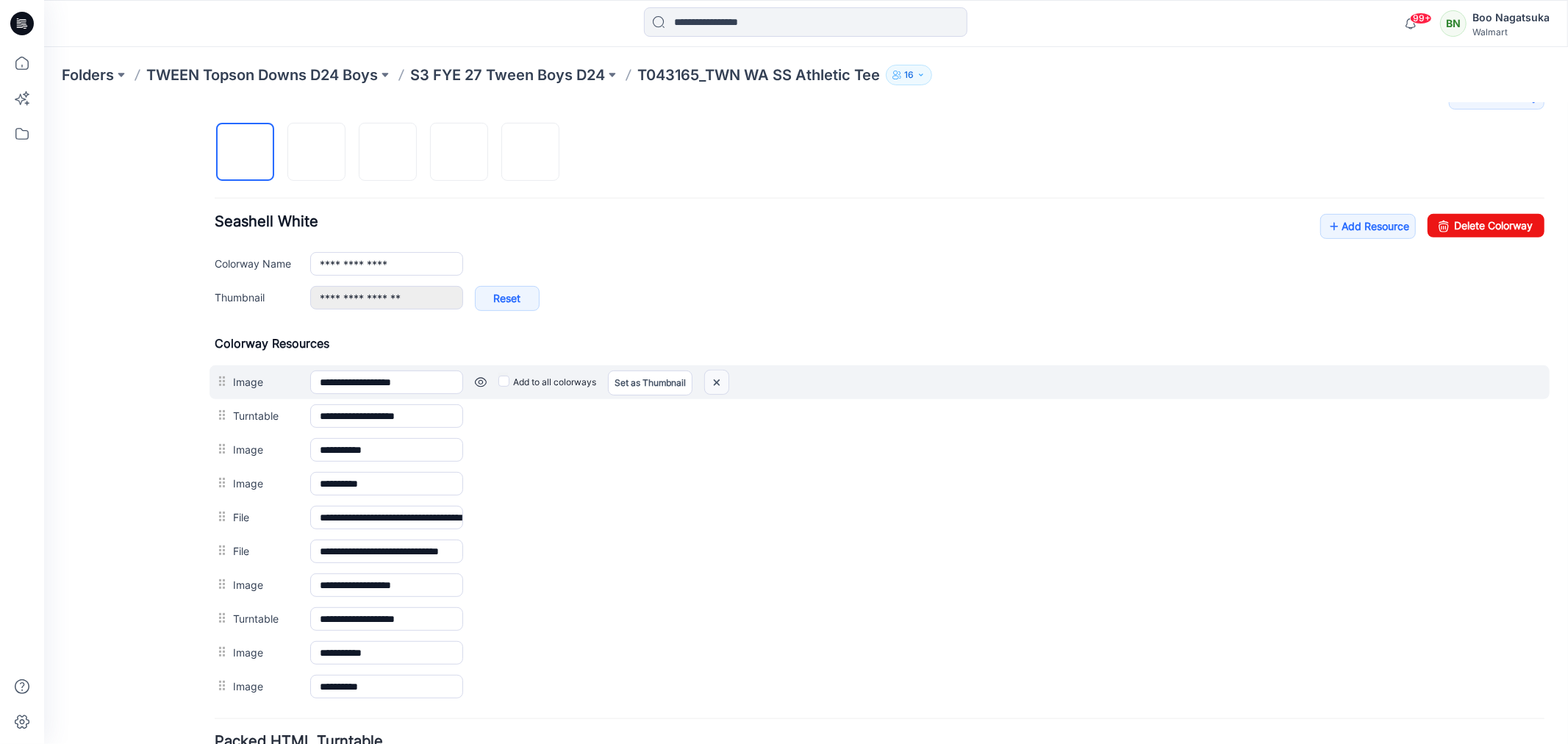
drag, startPoint x: 716, startPoint y: 383, endPoint x: 906, endPoint y: 158, distance: 294.5
click at [716, 383] on img at bounding box center [716, 382] width 23 height 24
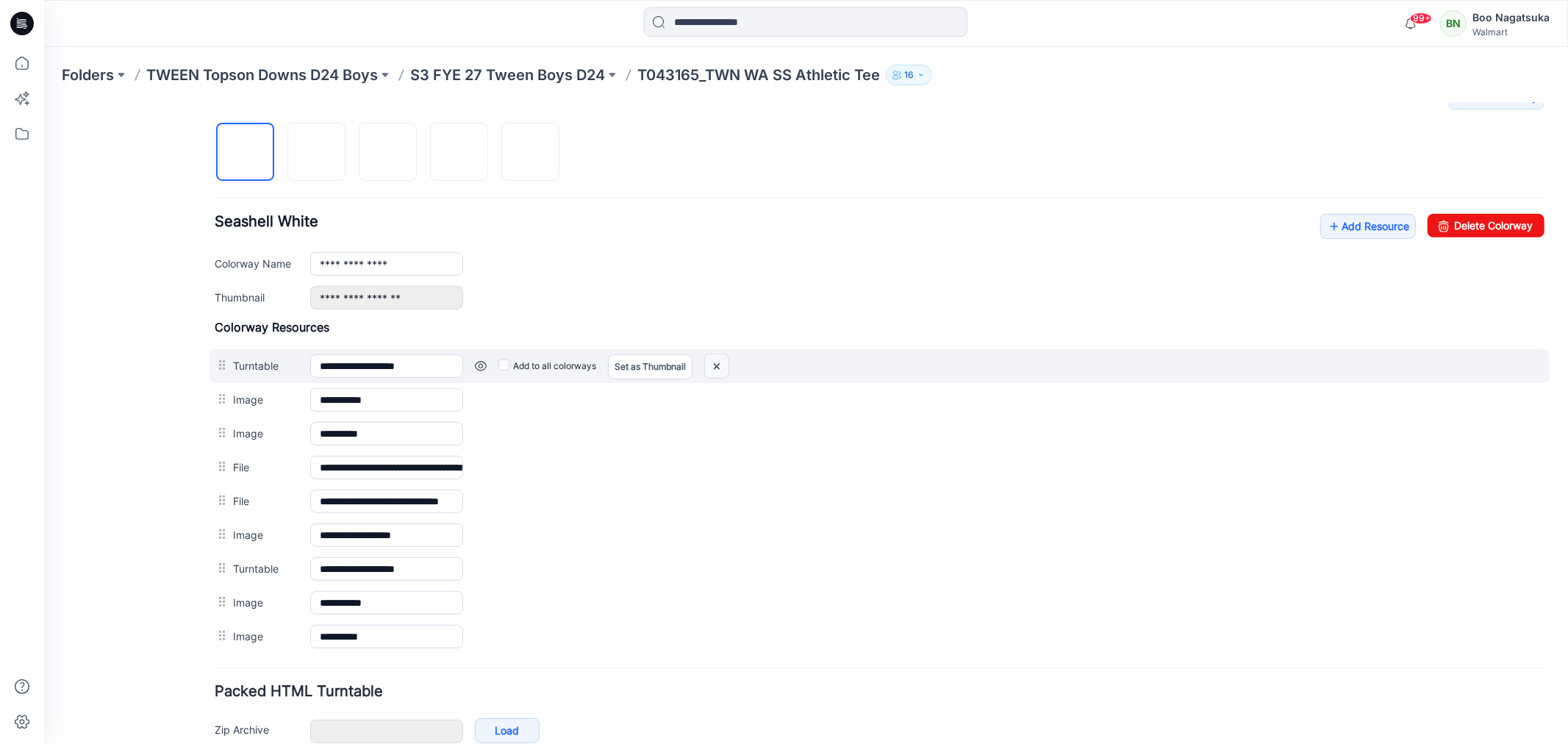
drag, startPoint x: 716, startPoint y: 366, endPoint x: 902, endPoint y: 152, distance: 283.5
click at [716, 366] on img at bounding box center [716, 366] width 23 height 24
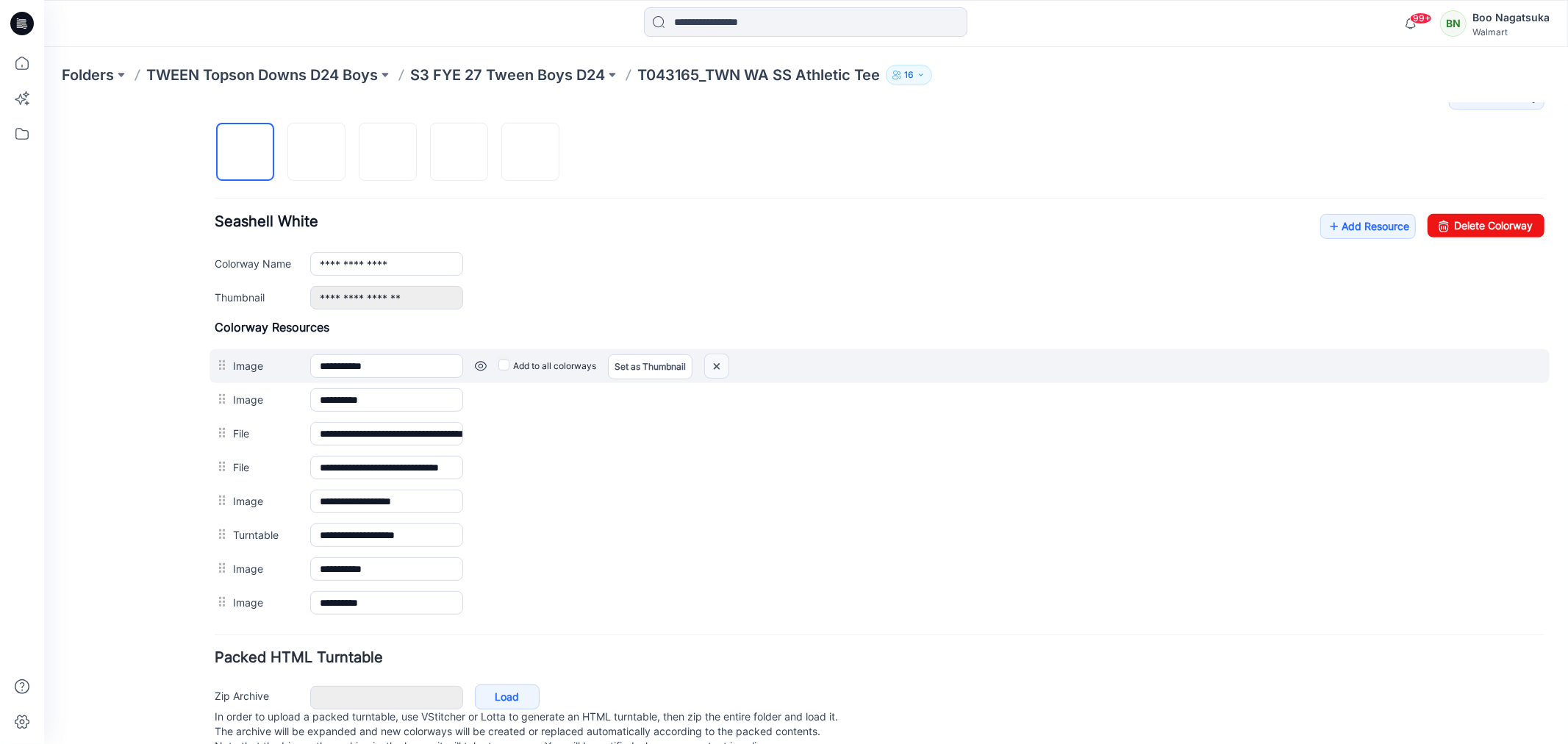
click at [716, 367] on img at bounding box center [716, 366] width 23 height 24
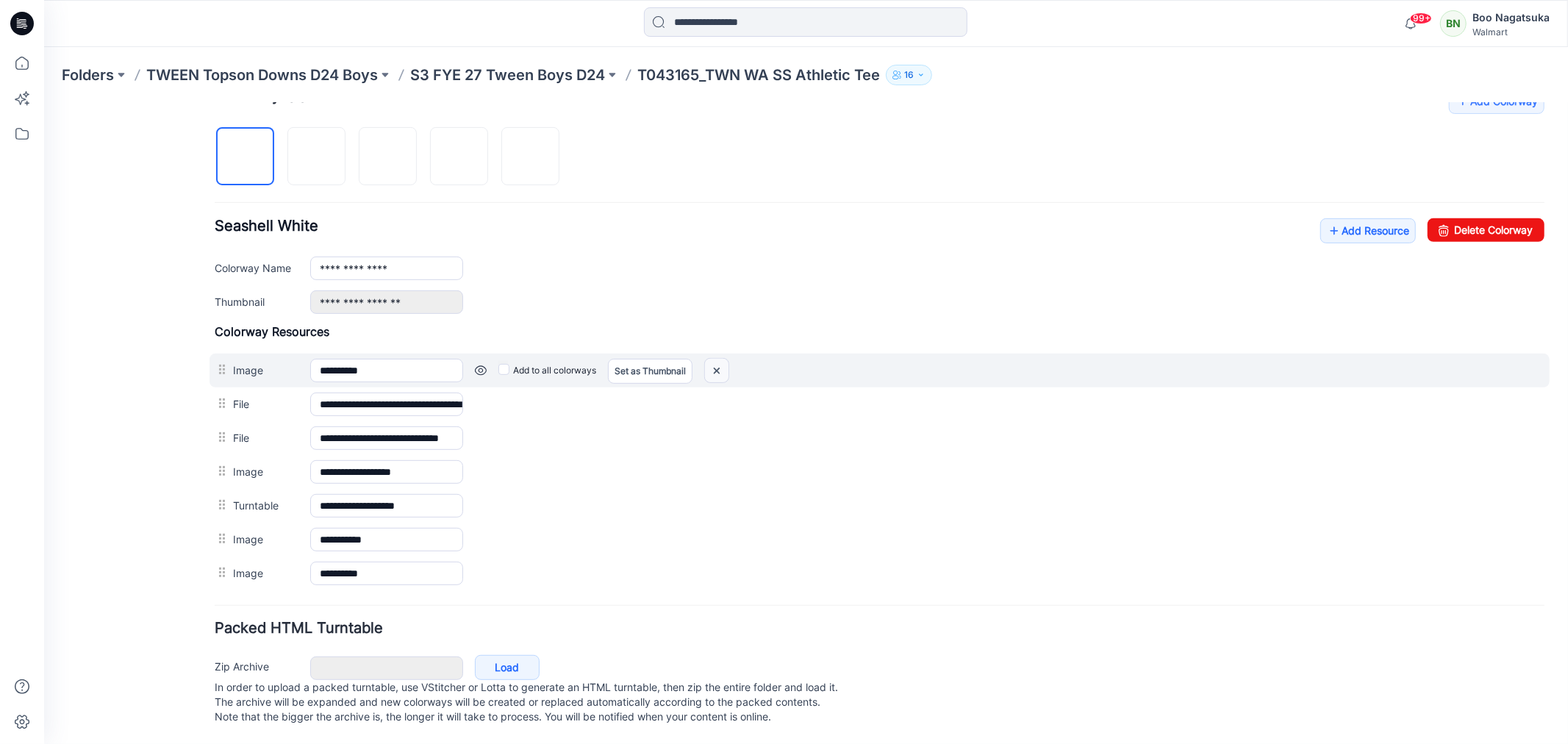
click at [715, 367] on img at bounding box center [716, 370] width 23 height 24
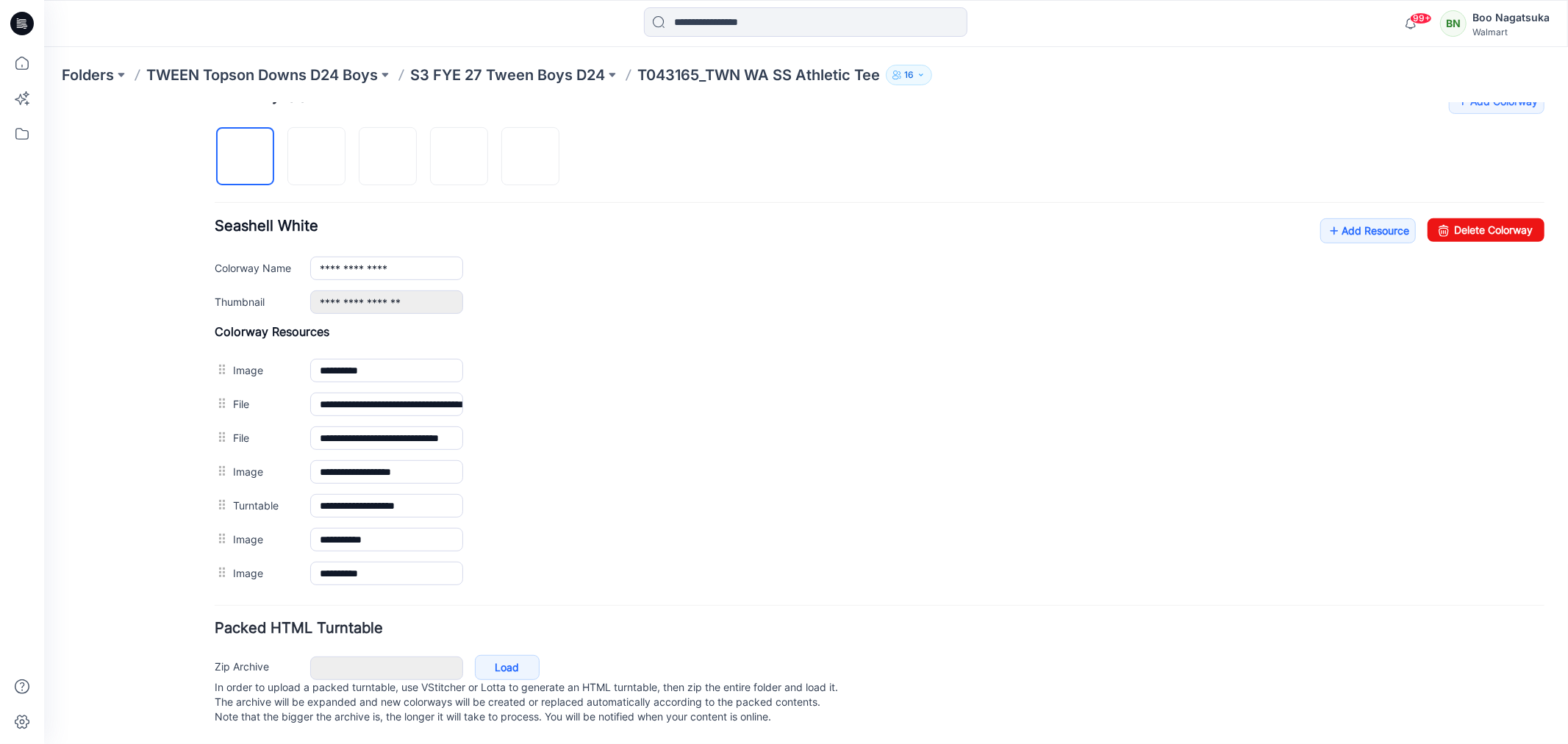
scroll to position [457, 0]
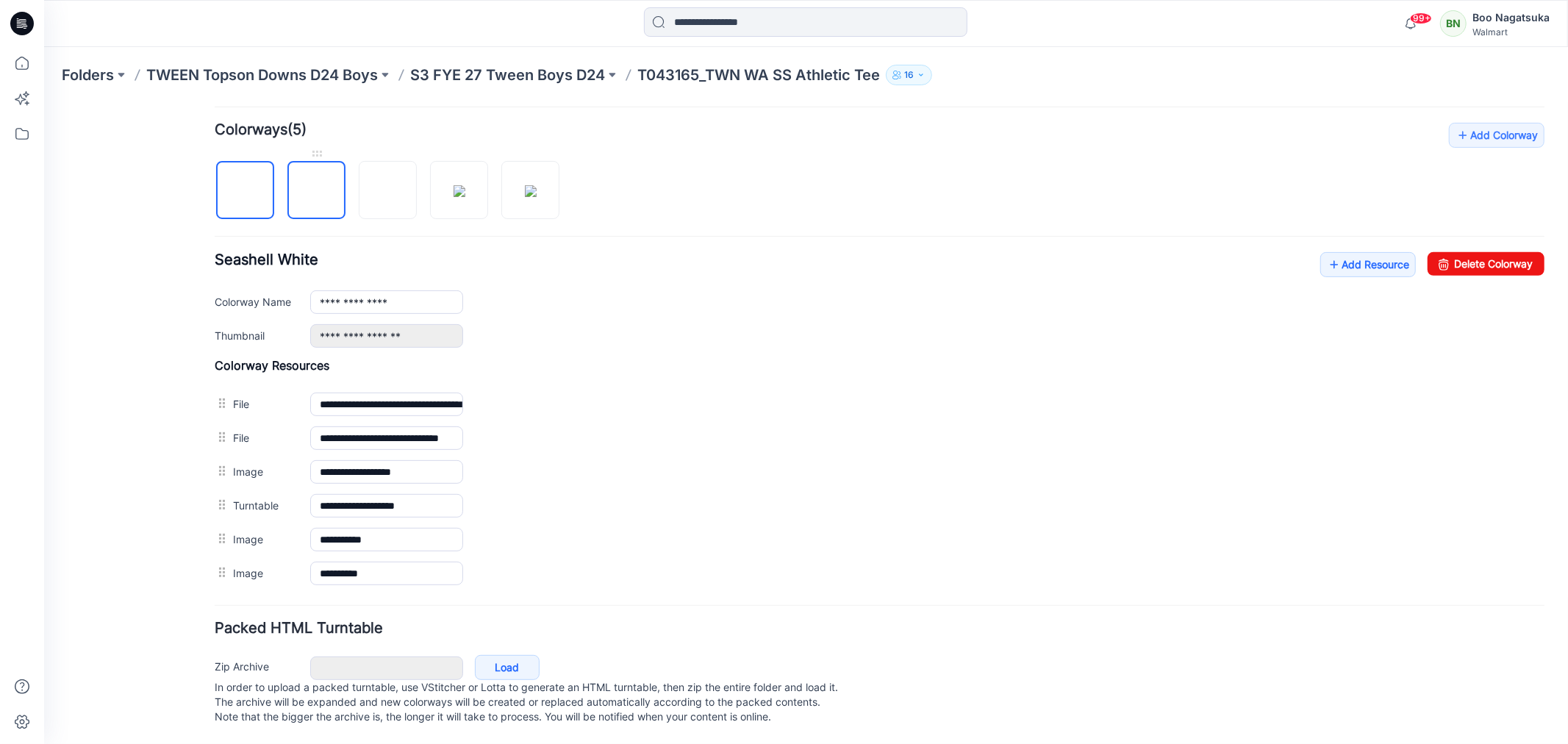
click at [316, 190] on img at bounding box center [316, 190] width 0 height 0
click at [532, 185] on img at bounding box center [530, 191] width 12 height 12
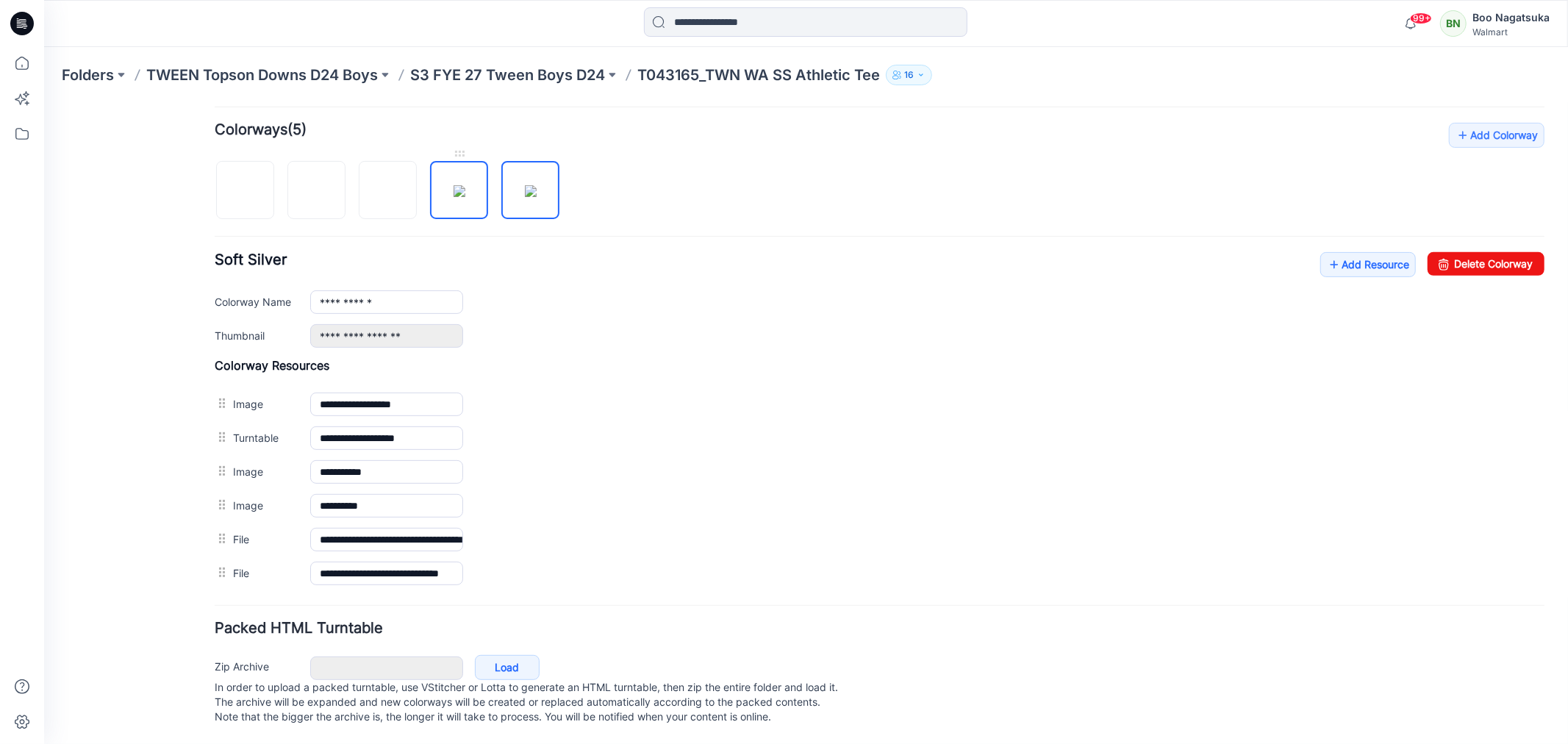
click at [460, 185] on img at bounding box center [459, 191] width 12 height 12
click at [388, 188] on img at bounding box center [388, 191] width 12 height 12
click at [526, 189] on img at bounding box center [530, 191] width 12 height 12
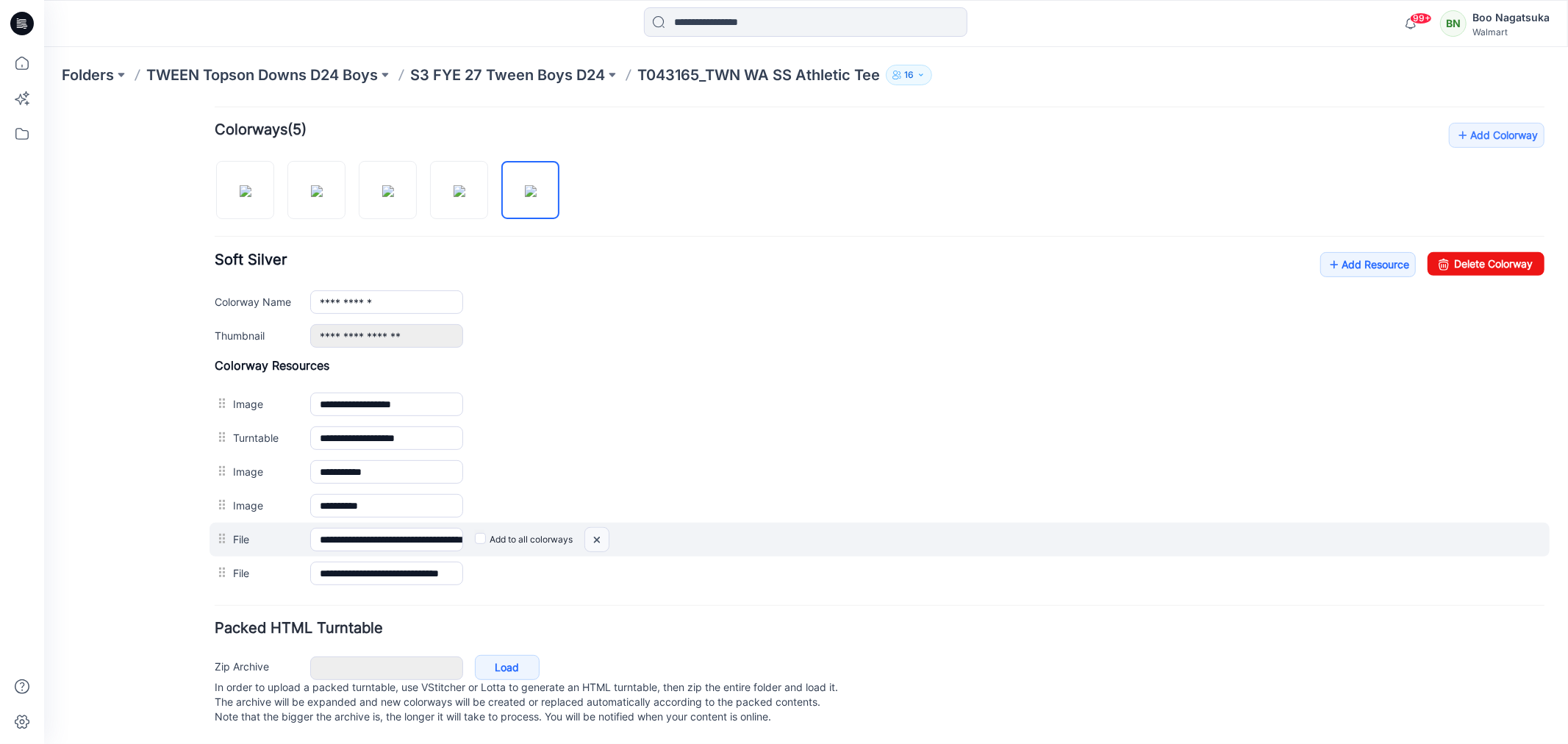
click at [601, 527] on img at bounding box center [596, 539] width 23 height 24
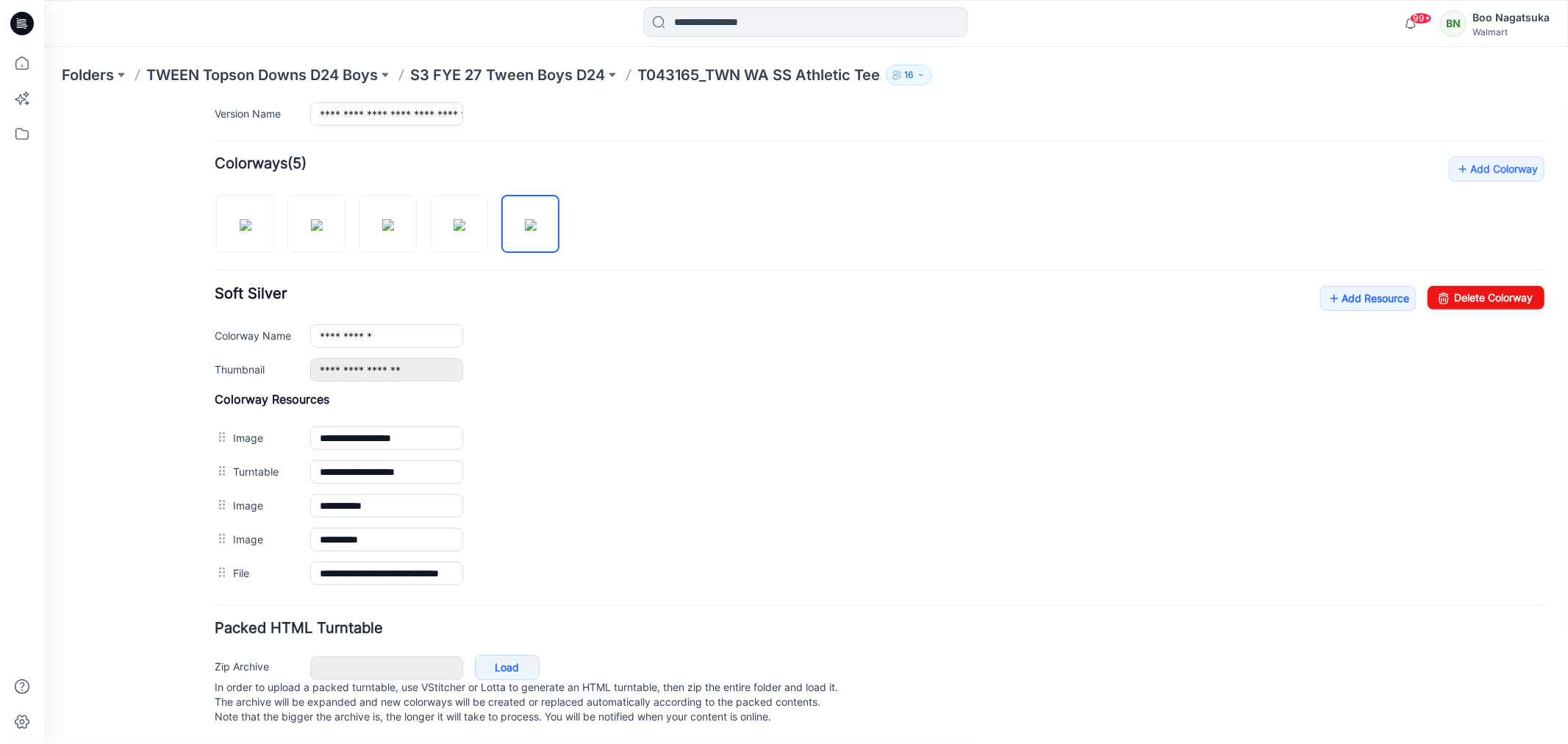
scroll to position [424, 0]
click at [251, 218] on img at bounding box center [245, 224] width 12 height 12
click at [319, 218] on img at bounding box center [316, 224] width 12 height 12
click at [382, 218] on img at bounding box center [388, 224] width 12 height 12
click at [464, 218] on img at bounding box center [459, 224] width 12 height 12
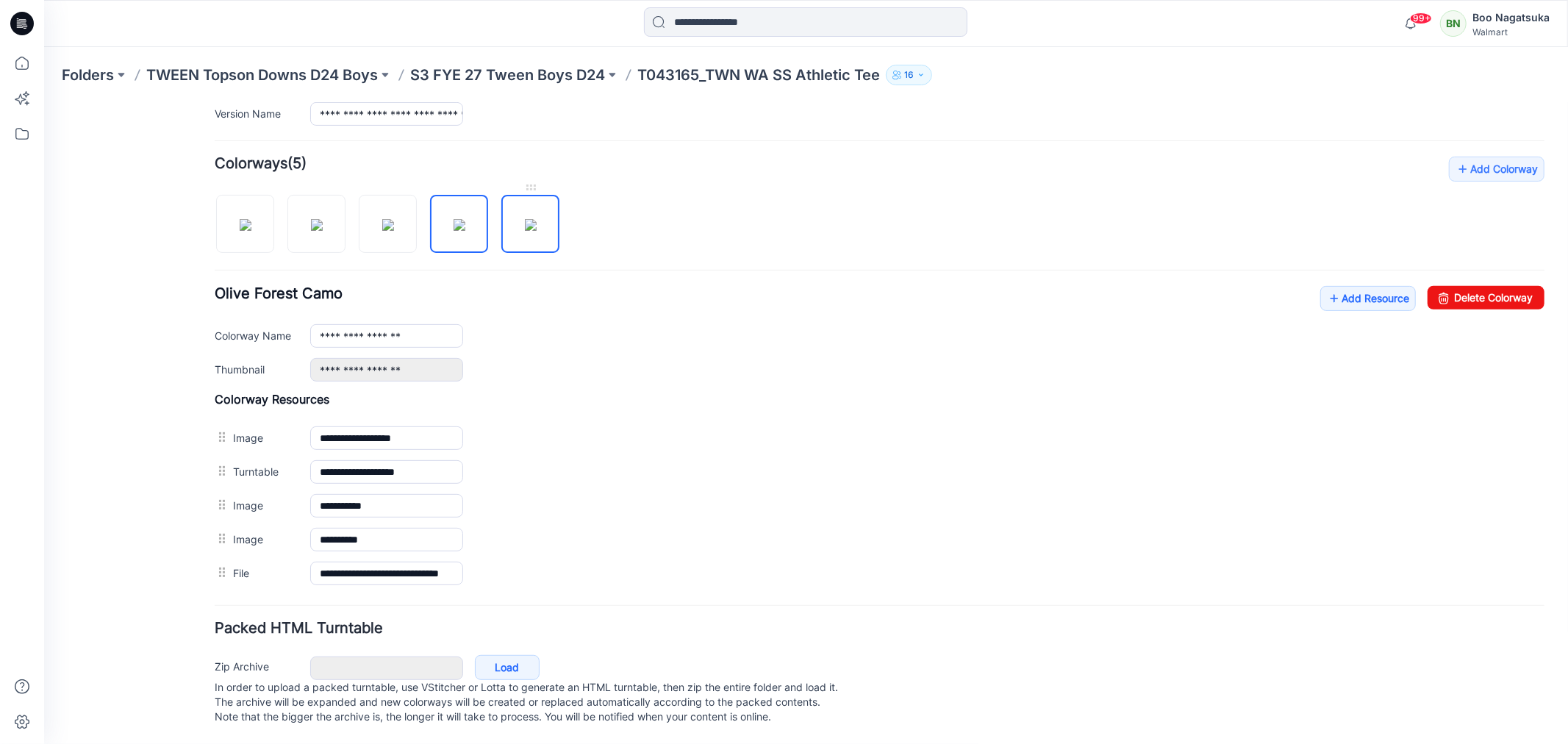
click at [524, 218] on img at bounding box center [530, 224] width 12 height 12
type input "**********"
click at [1352, 285] on link "Add Resource" at bounding box center [1367, 297] width 96 height 25
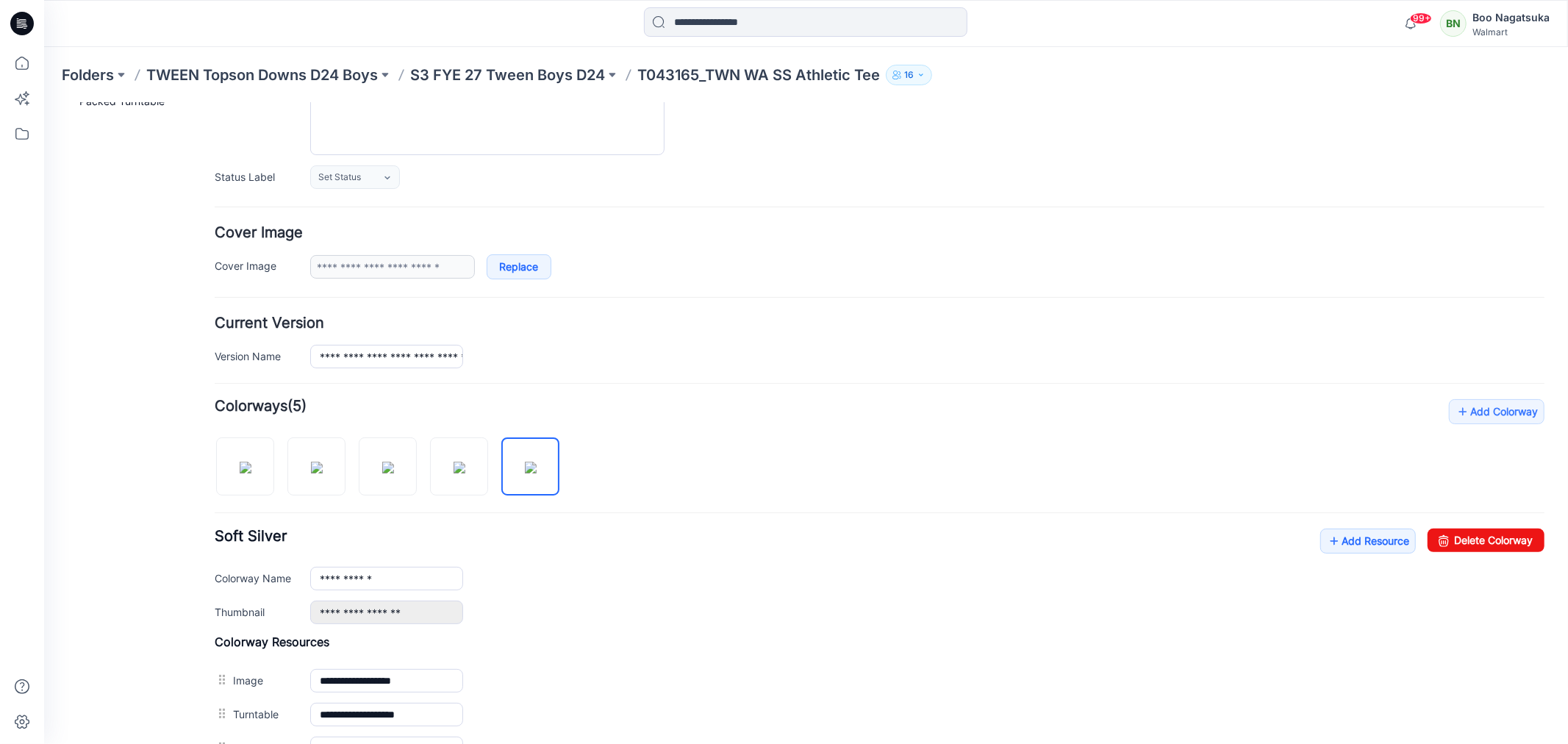
scroll to position [0, 0]
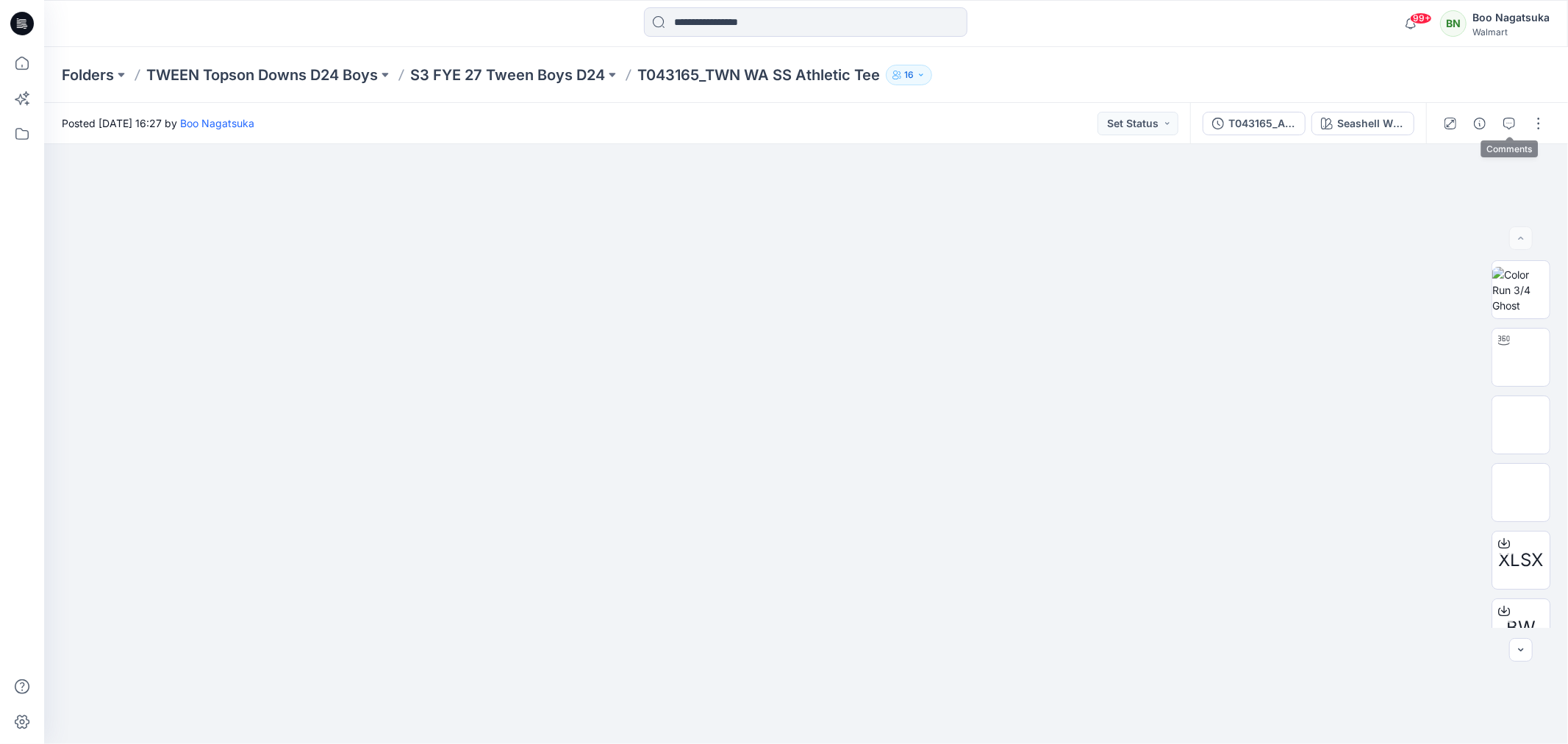
click at [1512, 117] on button "button" at bounding box center [1508, 123] width 23 height 23
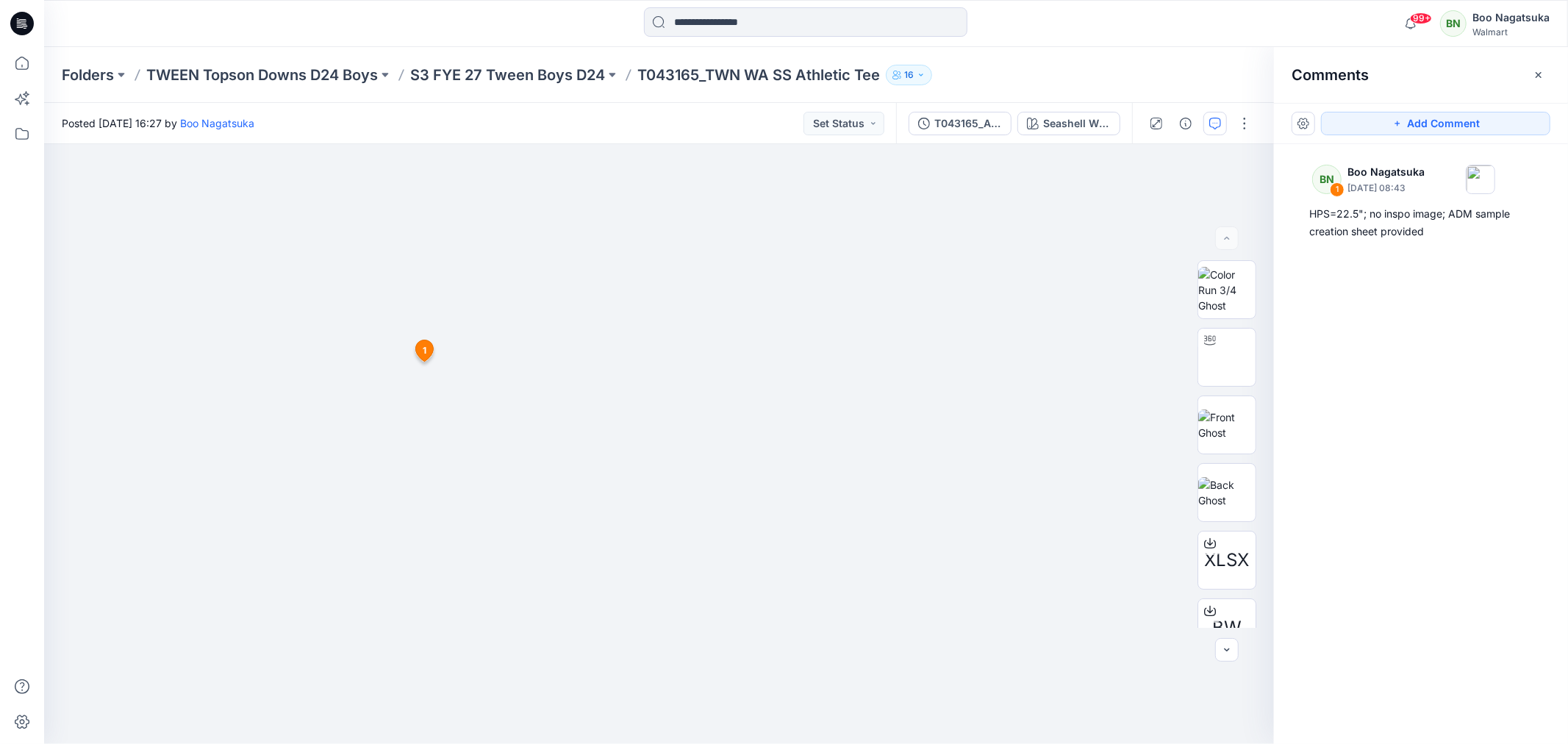
click at [1414, 580] on div "BN 1 Boo Nagatsuka September 17, 2025 08:43 HPS=22.5"; no inspo image; ADM samp…" at bounding box center [1420, 416] width 294 height 545
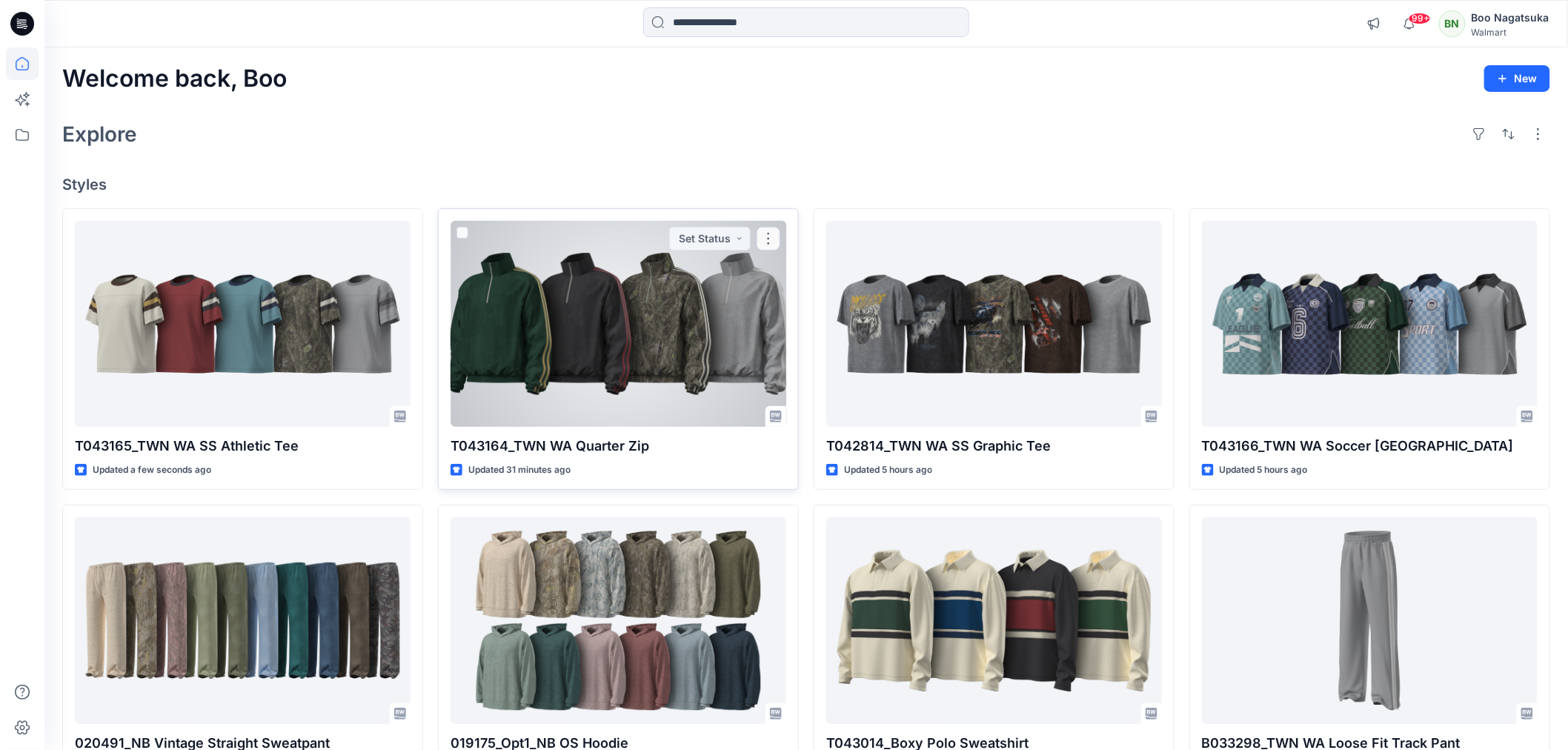
click at [655, 360] on div at bounding box center [618, 324] width 336 height 206
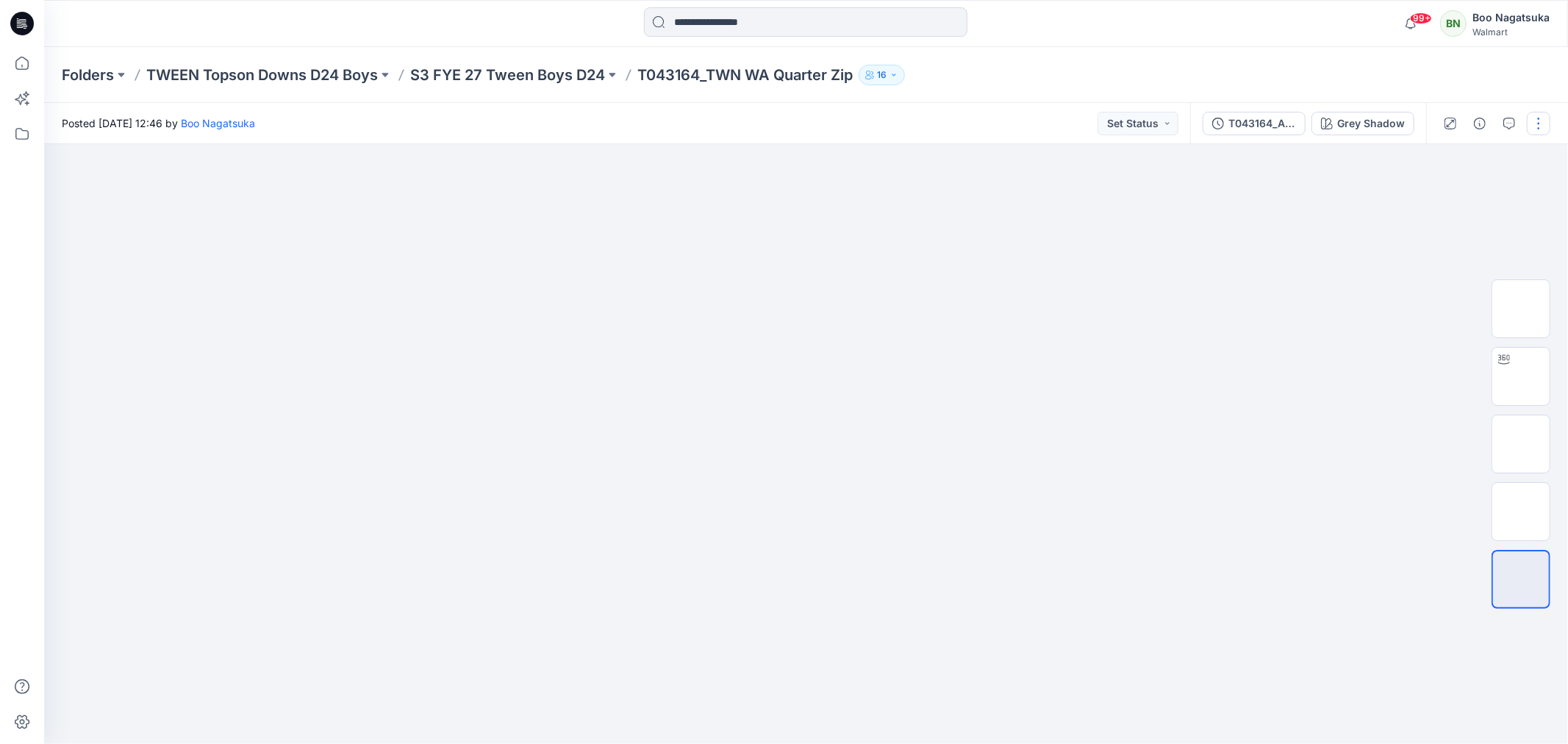
click at [1544, 120] on button "button" at bounding box center [1537, 123] width 23 height 23
click at [1442, 195] on p "Edit" at bounding box center [1444, 198] width 18 height 15
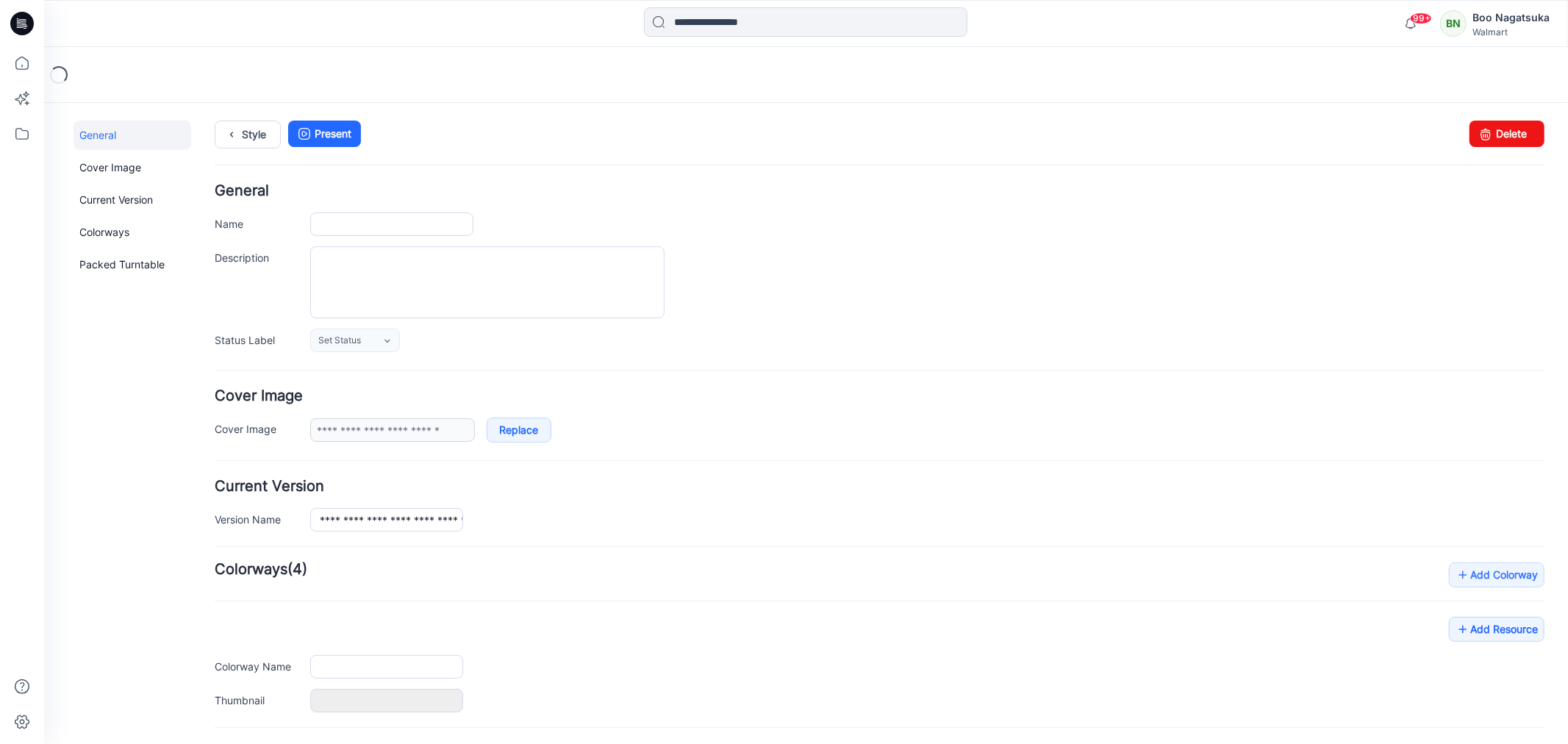
type input "**********"
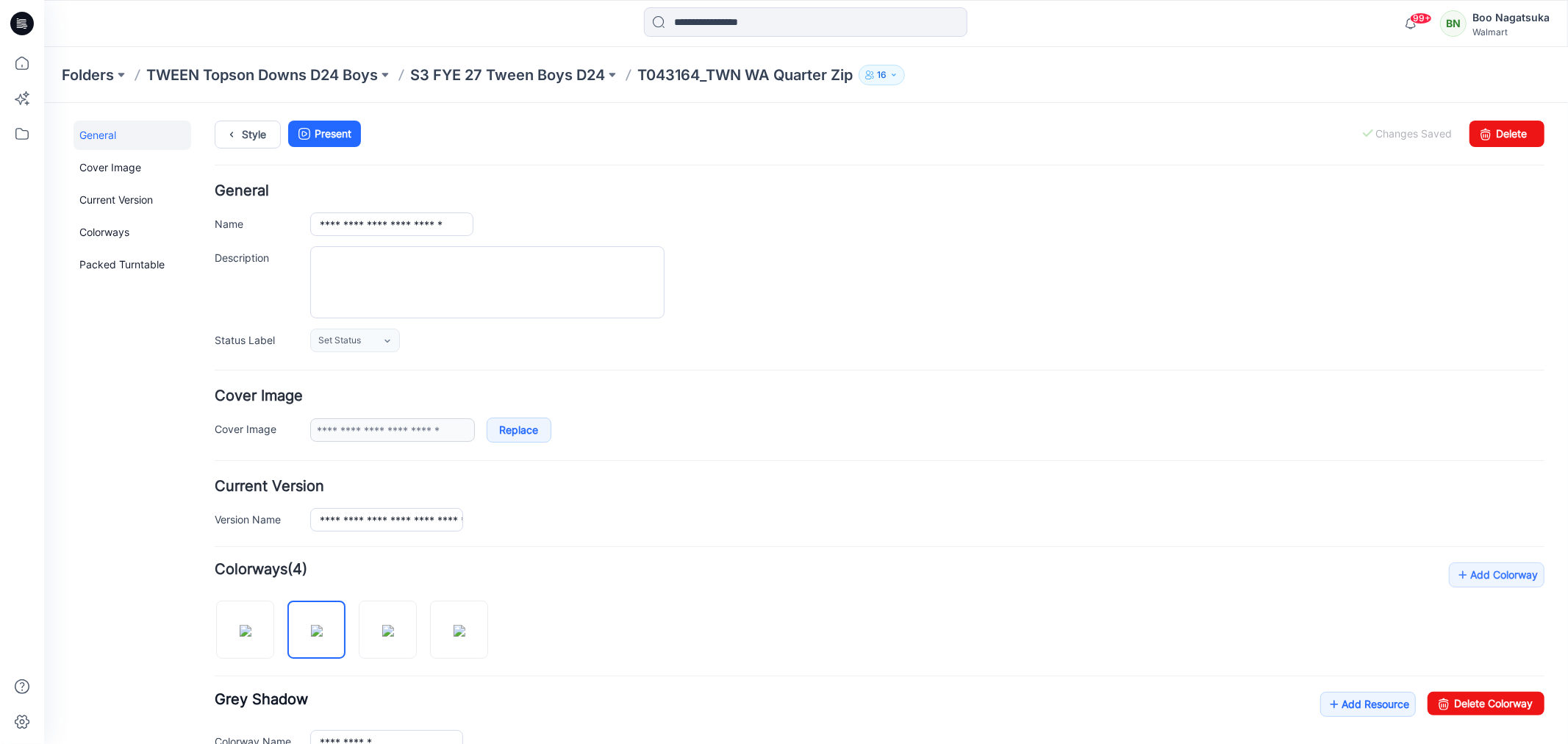
drag, startPoint x: 130, startPoint y: 679, endPoint x: 133, endPoint y: 667, distance: 12.4
click at [132, 679] on div "General Cover Image Current Version Colorways Packed Turntable" at bounding box center [131, 617] width 117 height 996
click at [19, 60] on icon at bounding box center [22, 63] width 33 height 33
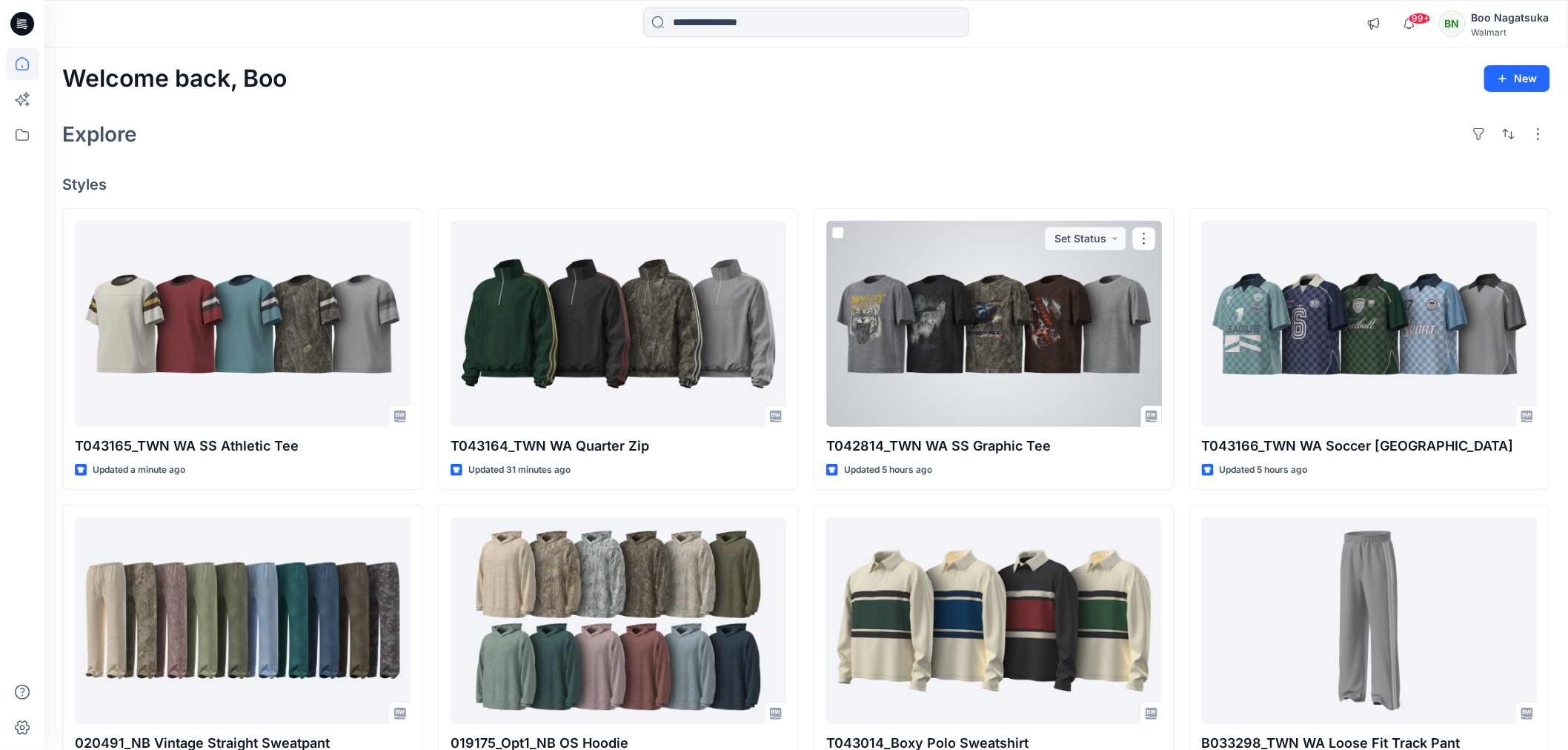
click at [1017, 359] on div at bounding box center [993, 324] width 336 height 206
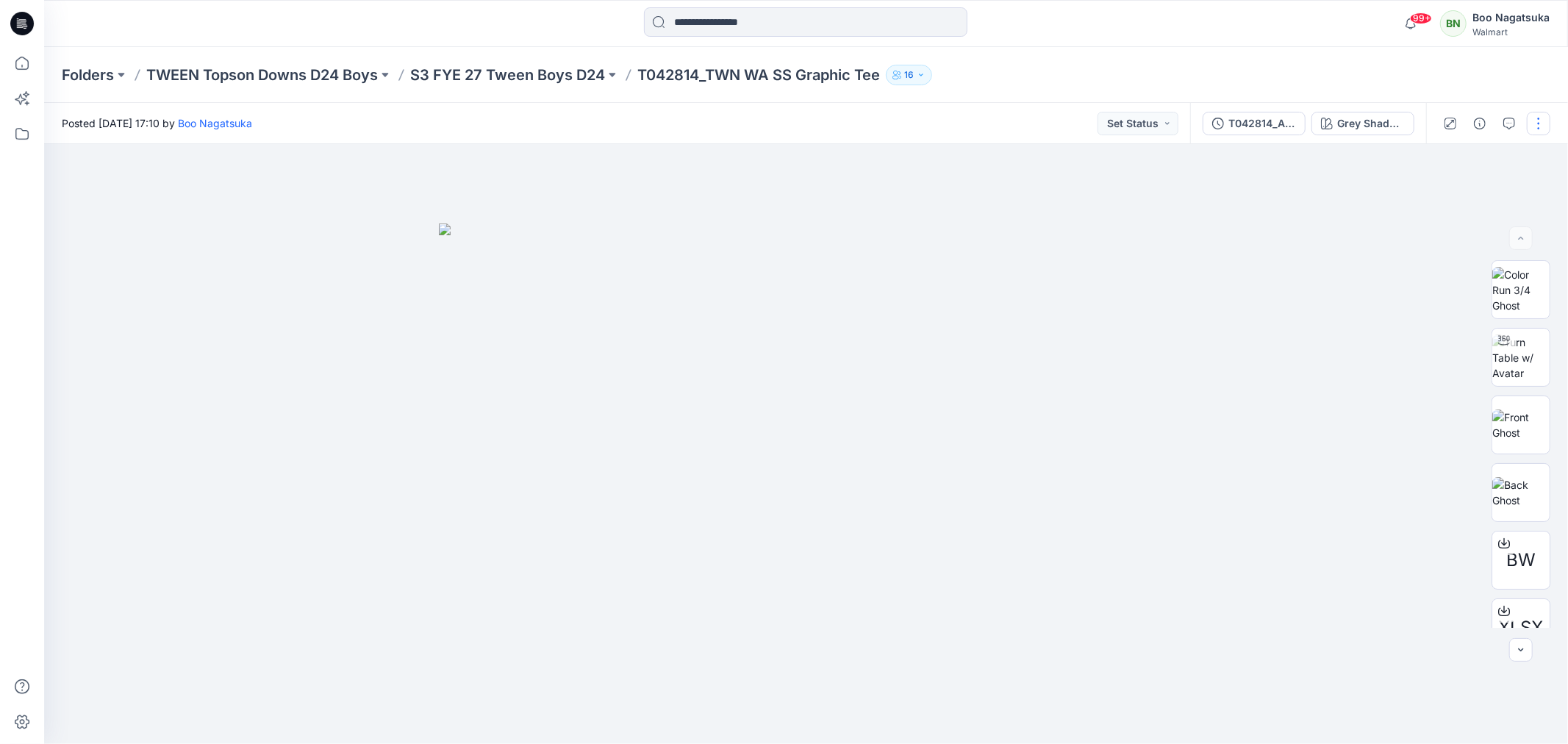
click at [1538, 122] on button "button" at bounding box center [1537, 123] width 23 height 23
click at [1448, 193] on p "Edit" at bounding box center [1444, 198] width 18 height 15
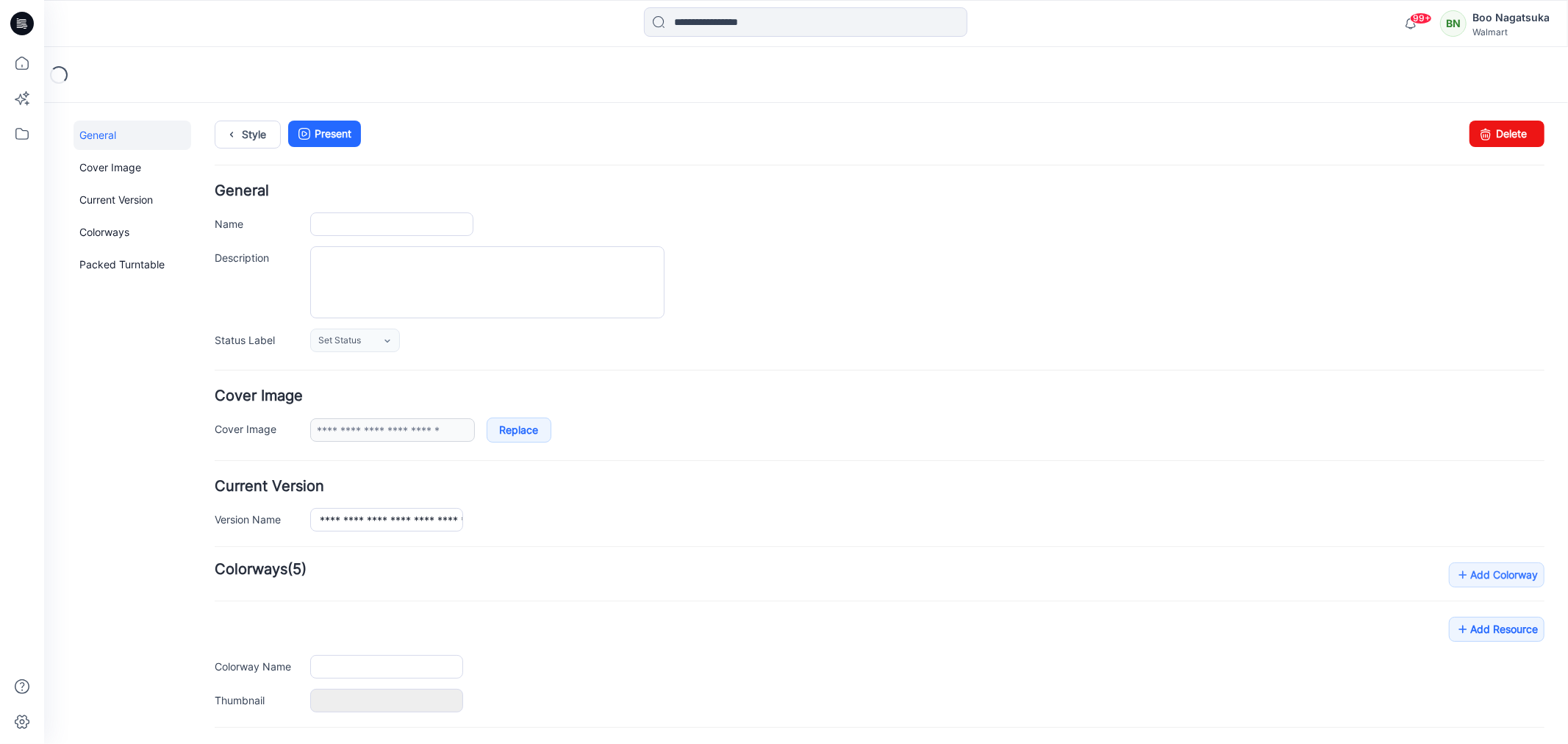
type input "**********"
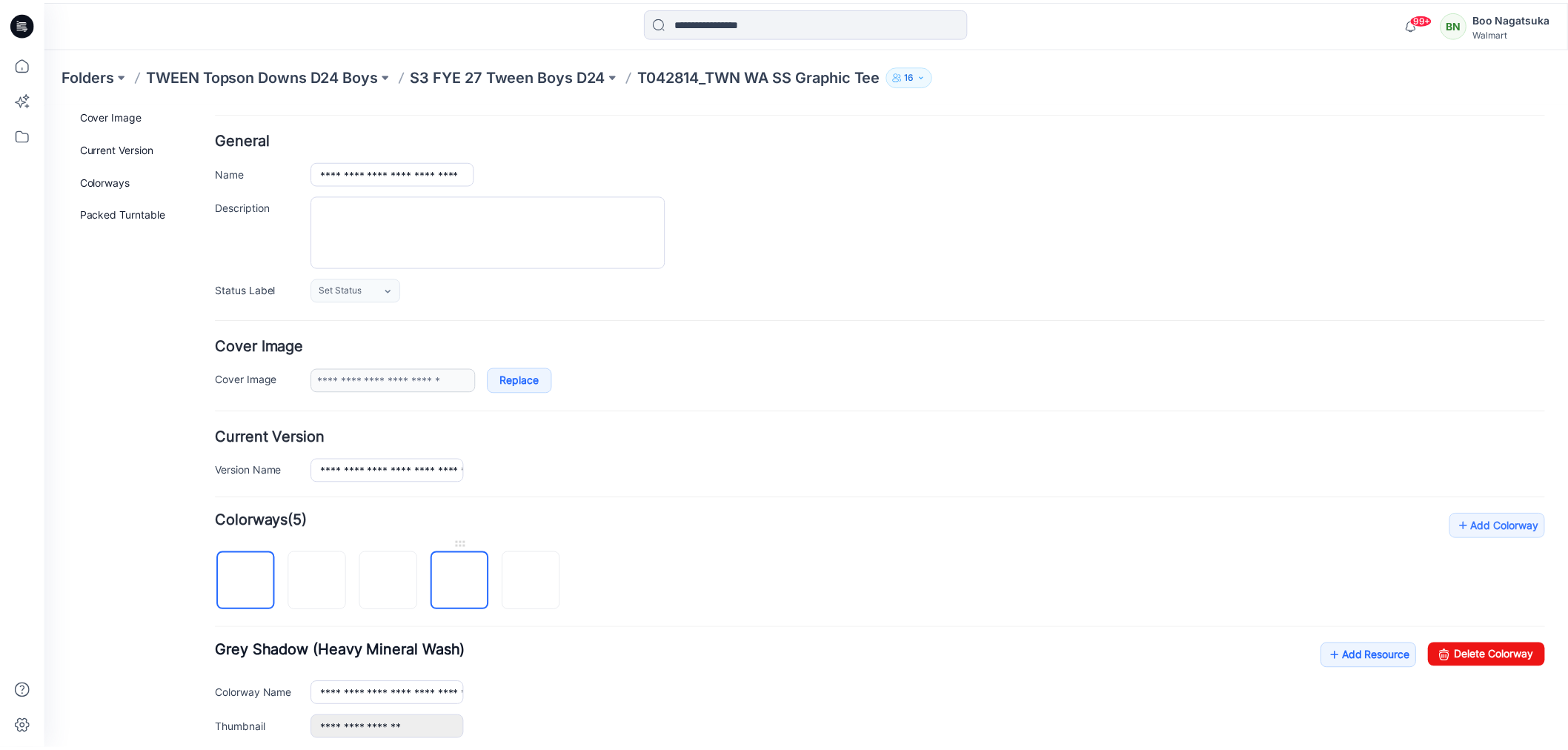
scroll to position [82, 0]
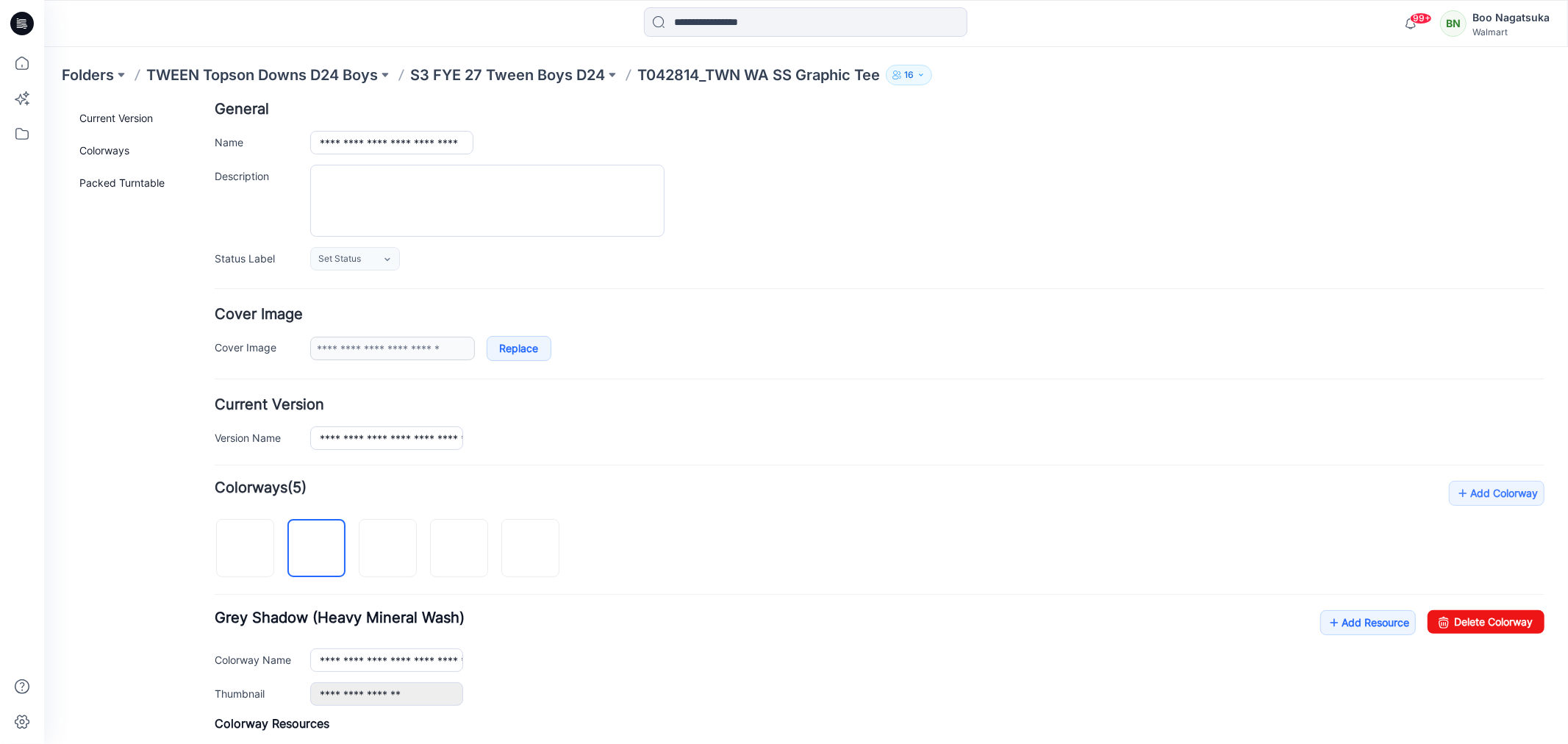
drag, startPoint x: 122, startPoint y: 698, endPoint x: 126, endPoint y: 714, distance: 16.5
click at [122, 698] on div "General Cover Image Current Version Colorways Packed Turntable" at bounding box center [131, 570] width 117 height 1063
click at [23, 59] on icon at bounding box center [22, 63] width 33 height 33
